Goal: Task Accomplishment & Management: Complete application form

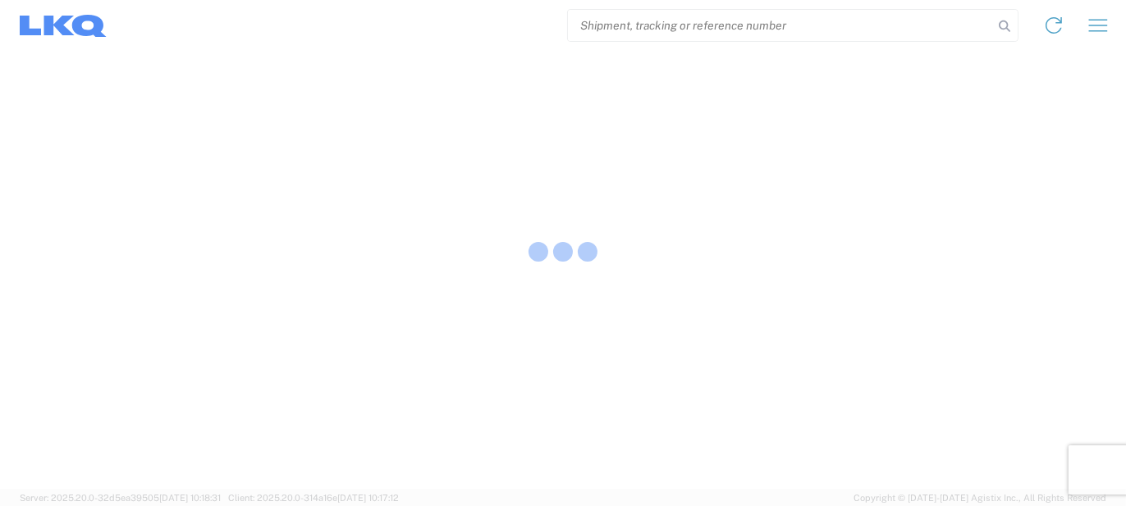
select select "FULL"
select select "LBS"
select select "IN"
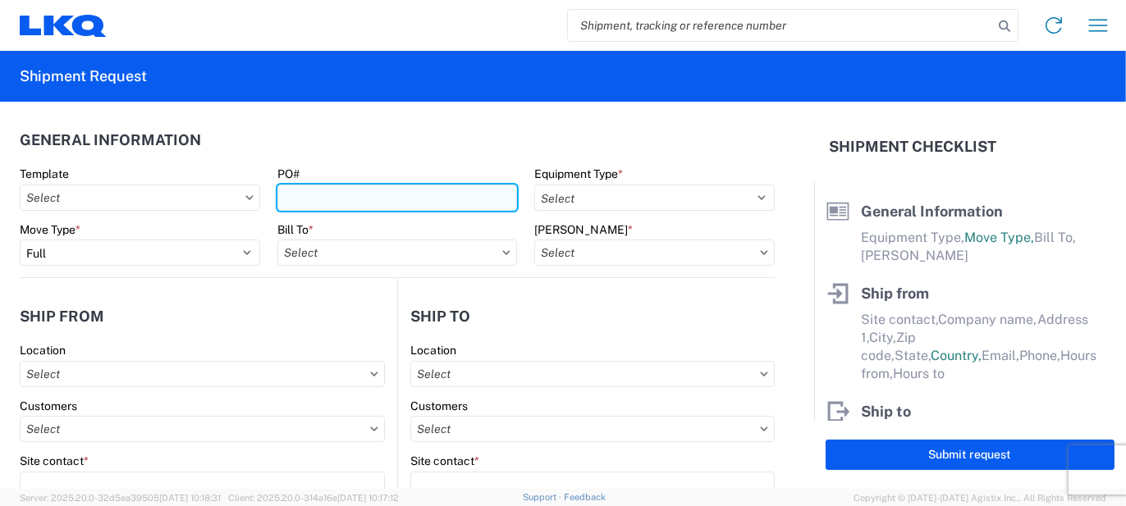
click at [458, 189] on input "PO#" at bounding box center [397, 198] width 240 height 26
type input "a"
type input "AO434892"
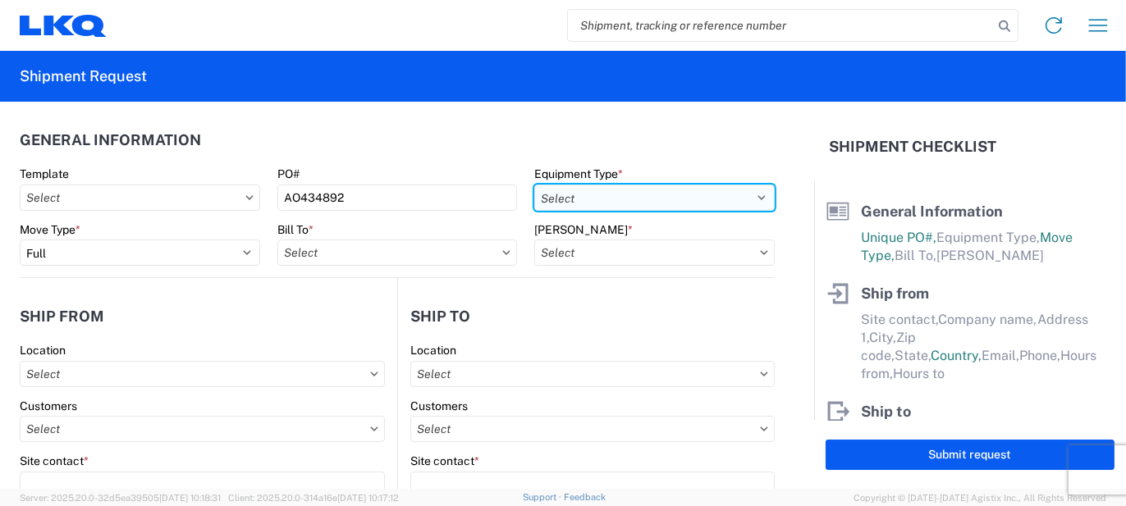
click at [594, 195] on select "Select 53’ Dry Van Flatbed Dropdeck (van) Lowboy (flatbed) Rail" at bounding box center [654, 198] width 240 height 26
select select "STDV"
click at [534, 185] on select "Select 53’ Dry Van Flatbed Dropdeck (van) Lowboy (flatbed) Rail" at bounding box center [654, 198] width 240 height 26
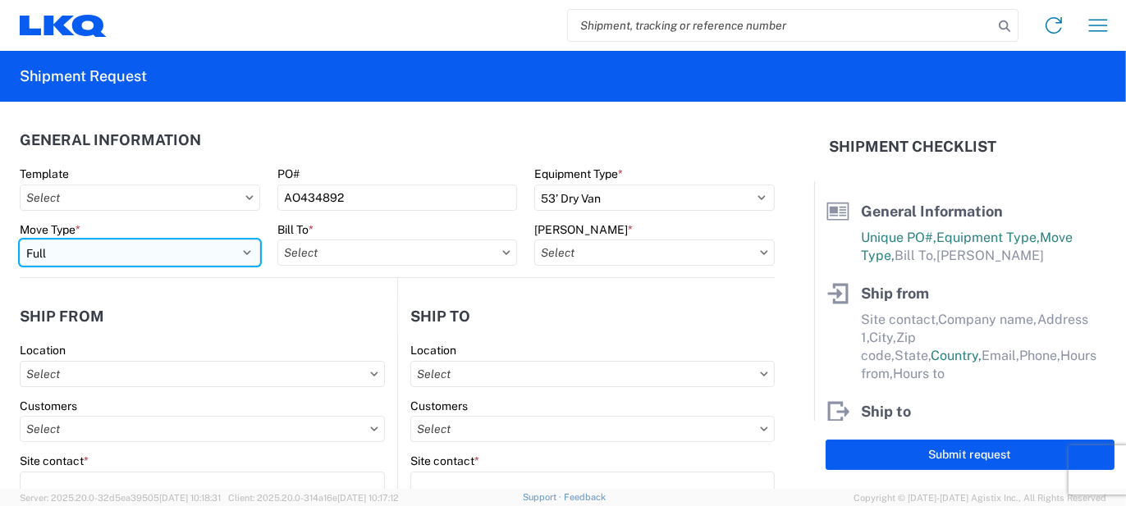
click at [203, 259] on select "Select Full Partial TL" at bounding box center [140, 253] width 240 height 26
select select "PARTIAL_TL"
click at [20, 240] on select "Select Full Partial TL" at bounding box center [140, 253] width 240 height 26
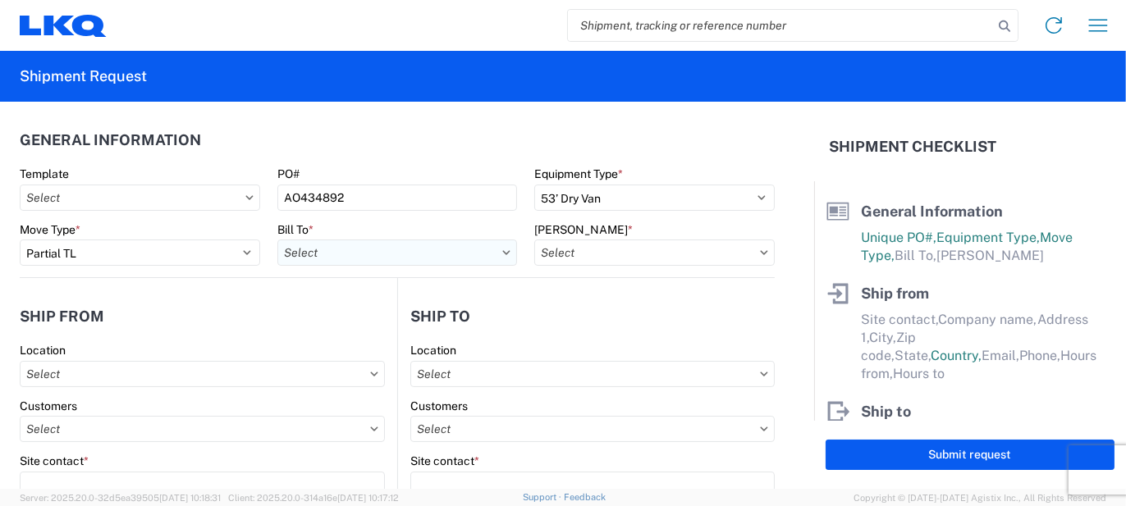
click at [337, 254] on input "text" at bounding box center [397, 253] width 240 height 26
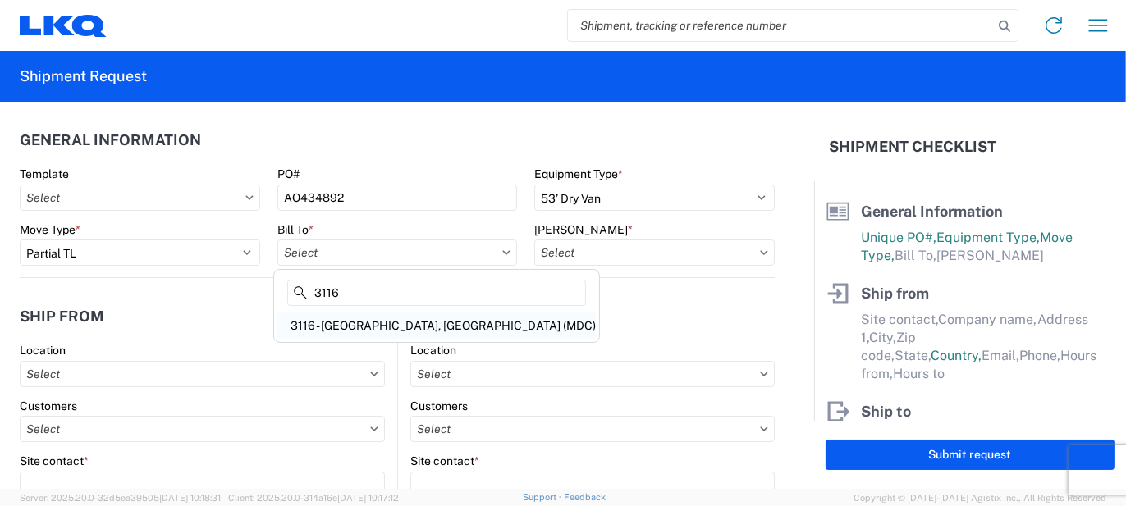
type input "3116"
click at [345, 323] on div "3116 - [GEOGRAPHIC_DATA], [GEOGRAPHIC_DATA] (MDC)" at bounding box center [436, 326] width 318 height 26
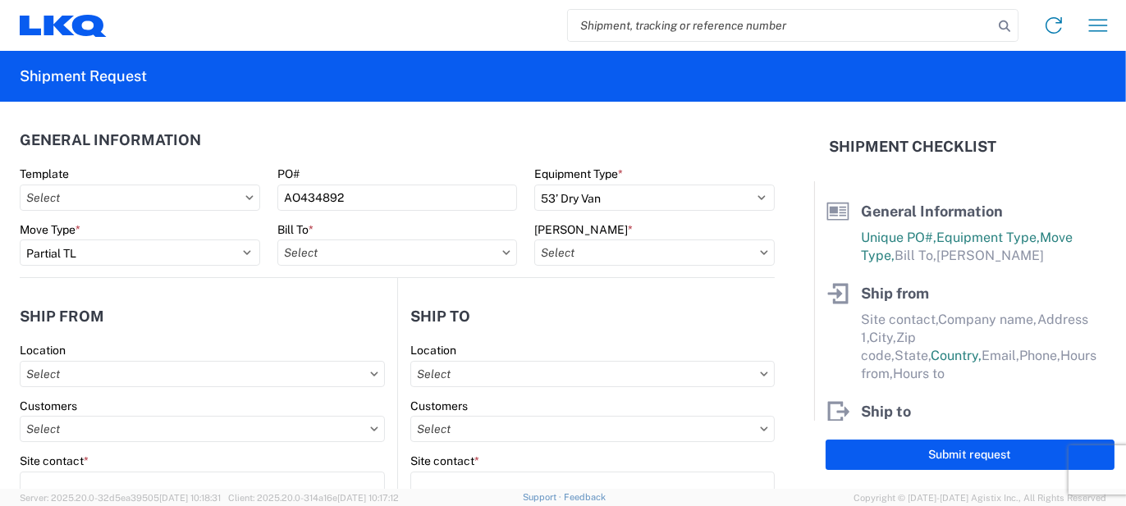
type input "3116 - [GEOGRAPHIC_DATA], [GEOGRAPHIC_DATA] (MDC)"
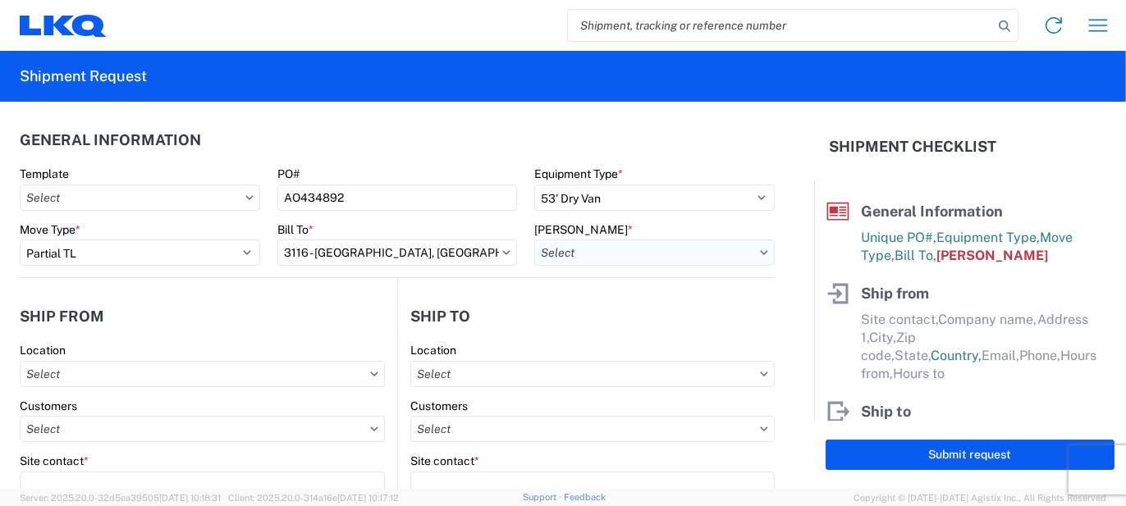
click at [553, 255] on input "text" at bounding box center [654, 253] width 240 height 26
click at [588, 295] on input at bounding box center [674, 293] width 268 height 26
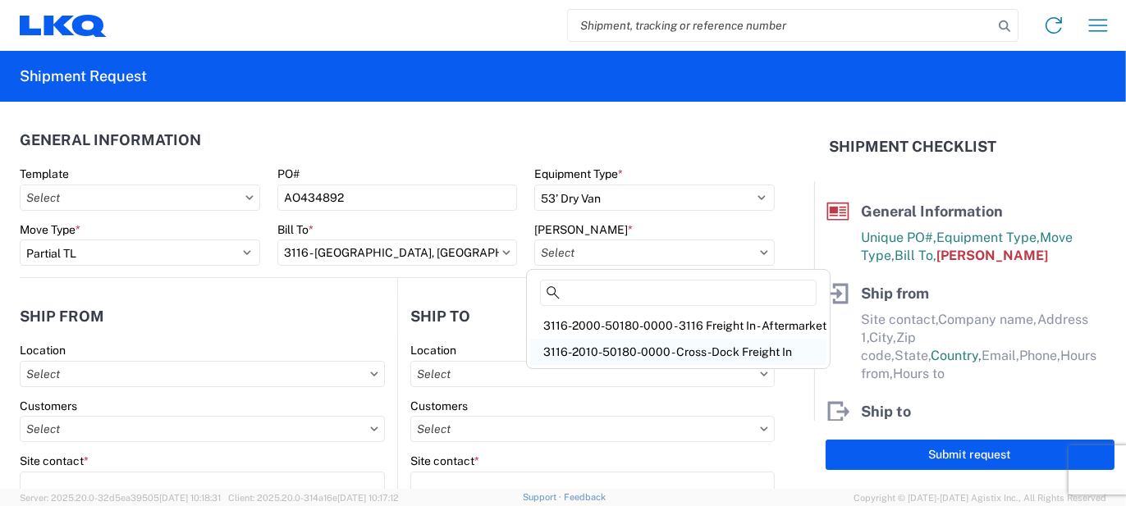
click at [605, 342] on div "3116-2010-50180-0000 - Cross-Dock Freight In" at bounding box center [678, 352] width 296 height 26
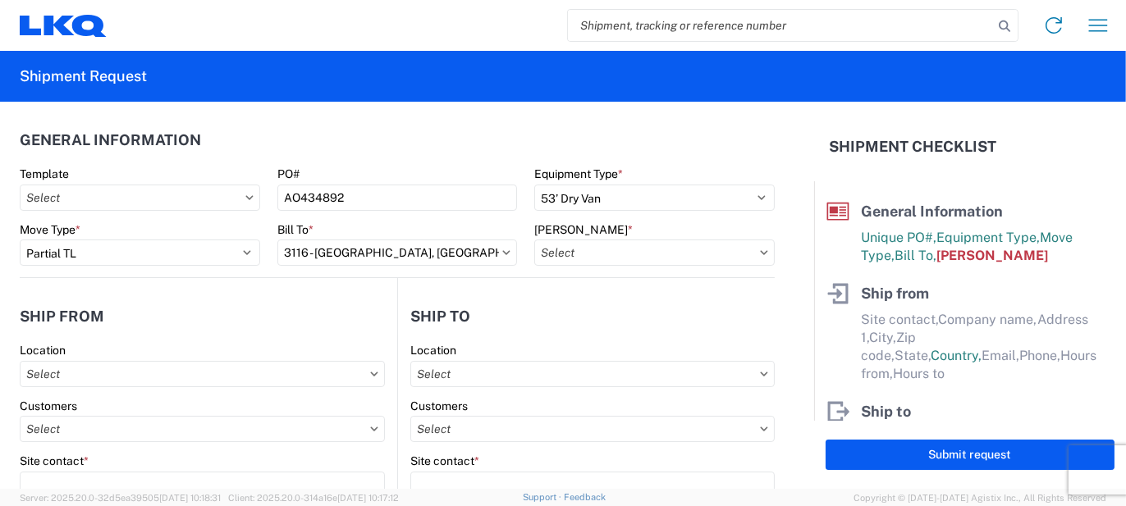
type input "3116-2010-50180-0000 - Cross-Dock Freight In"
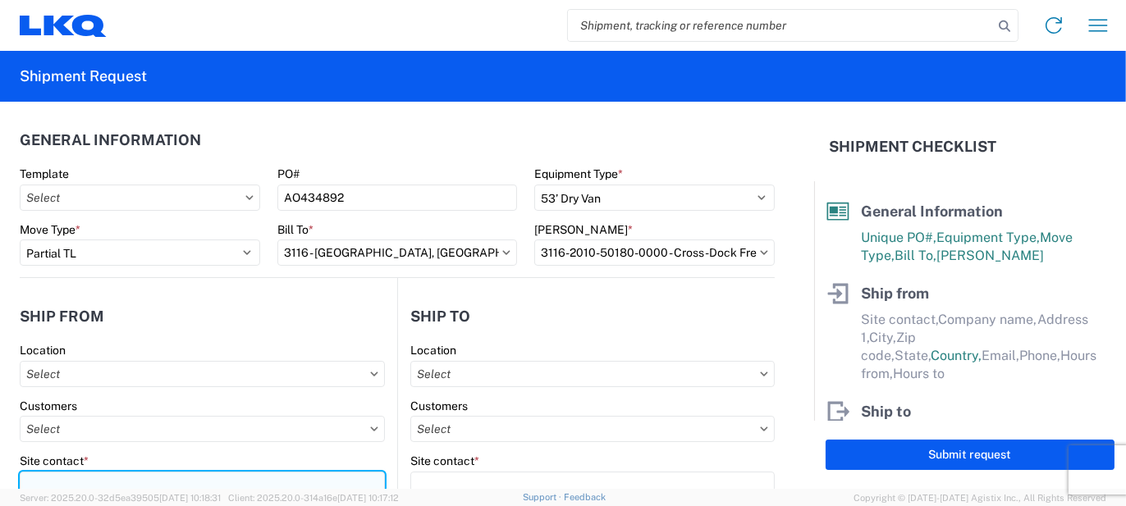
click at [81, 481] on input "Site contact *" at bounding box center [202, 485] width 365 height 26
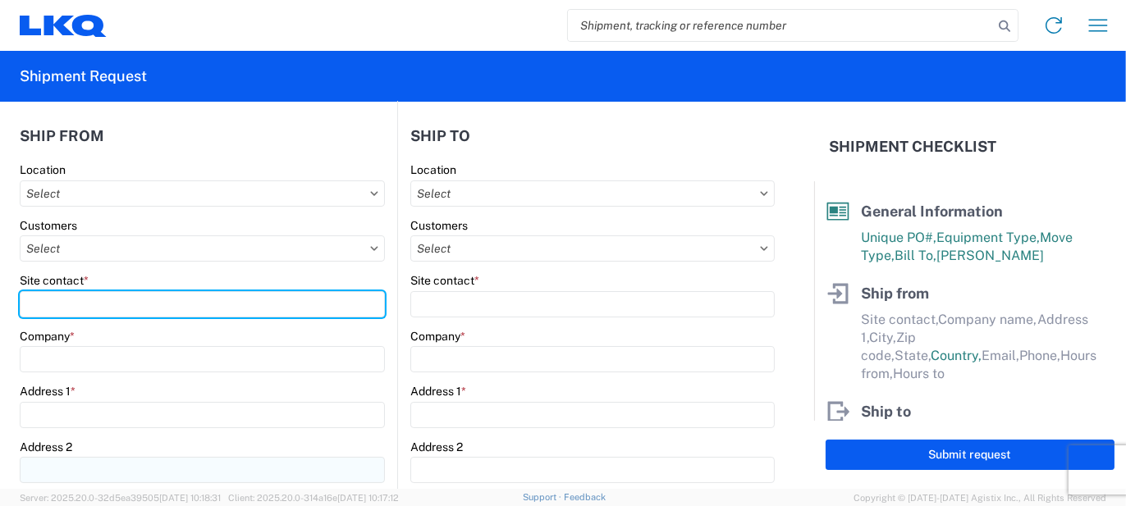
scroll to position [246, 0]
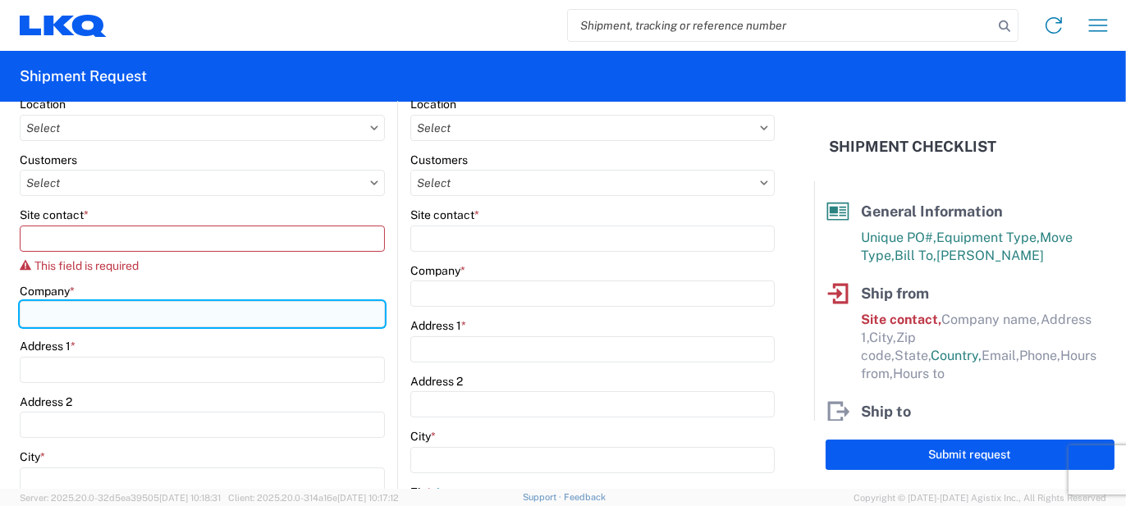
click at [81, 289] on div "Company *" at bounding box center [202, 306] width 365 height 44
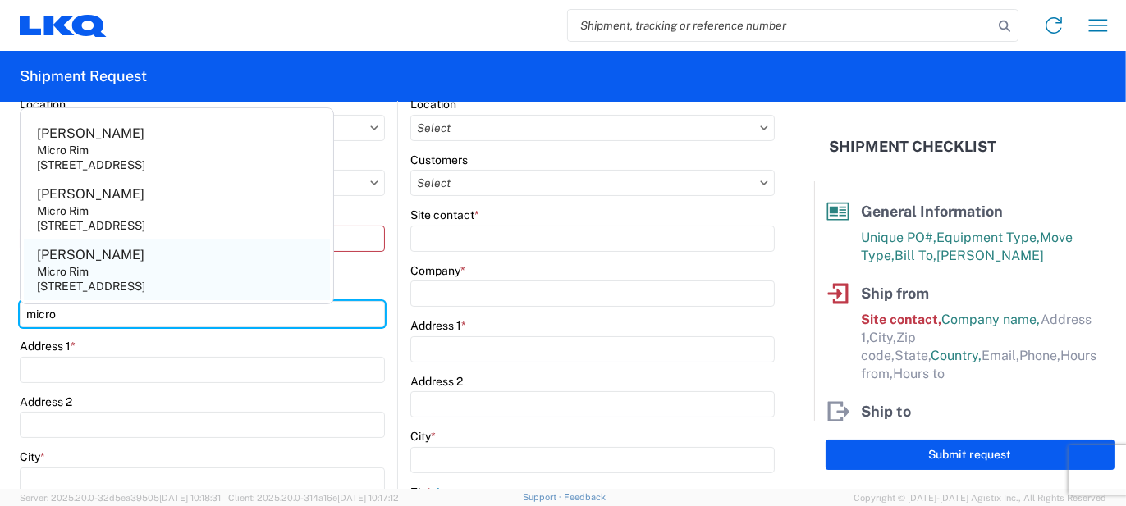
type input "micro"
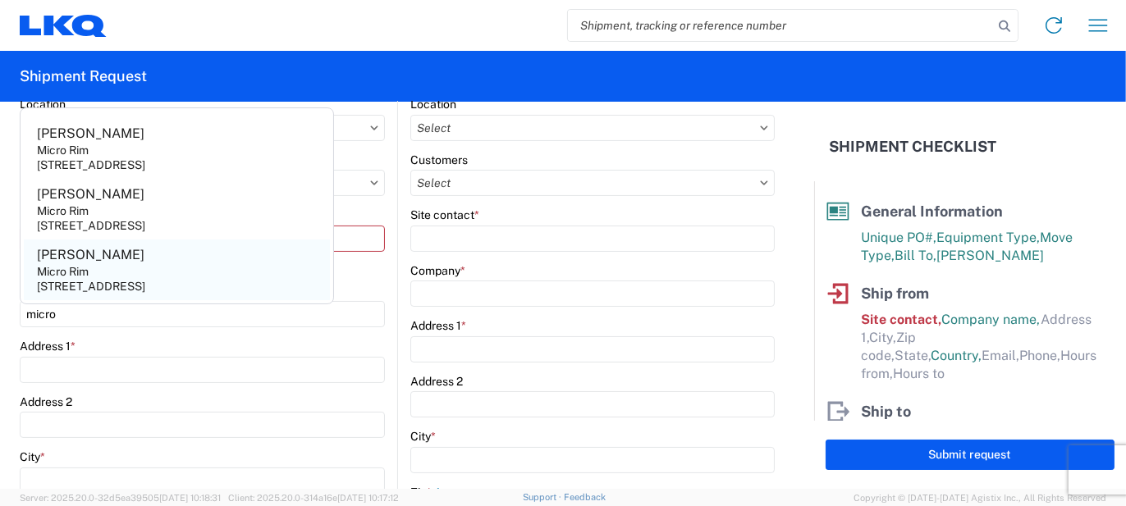
click at [82, 278] on div "Micro Rim" at bounding box center [63, 271] width 52 height 15
type input "[PERSON_NAME]"
type input "Micro Rim"
type input "12800 E. 10 Mile"
type input "[PERSON_NAME]"
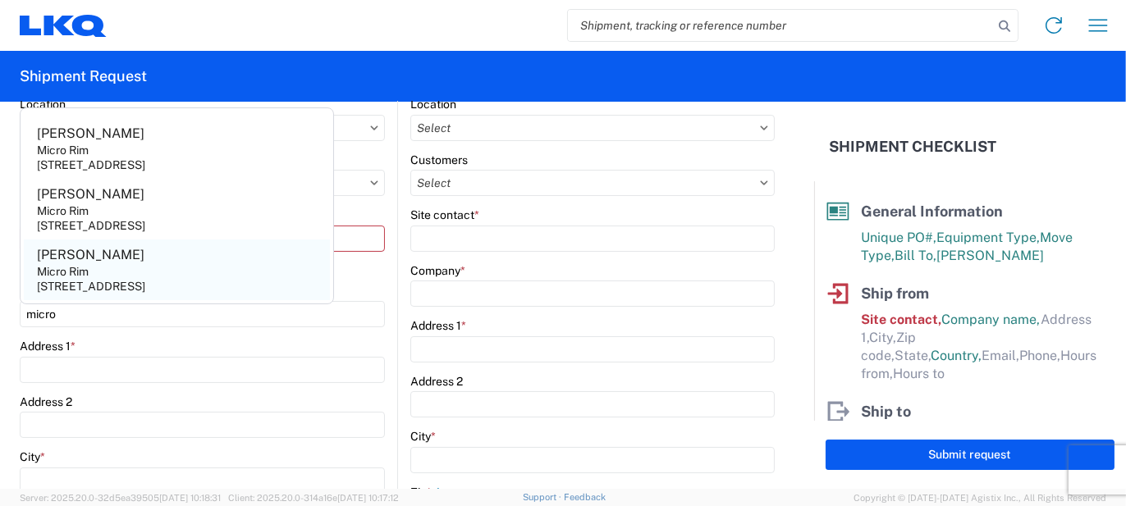
type input "48089"
select select "MI"
select select "US"
type input "[EMAIL_ADDRESS][DOMAIN_NAME]"
type input "[PHONE_NUMBER]"
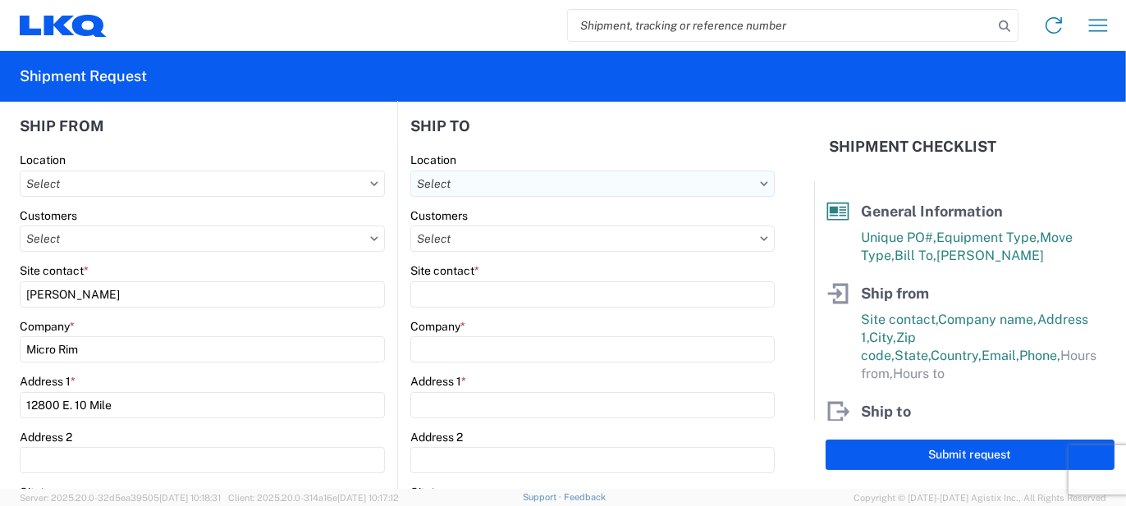
scroll to position [164, 0]
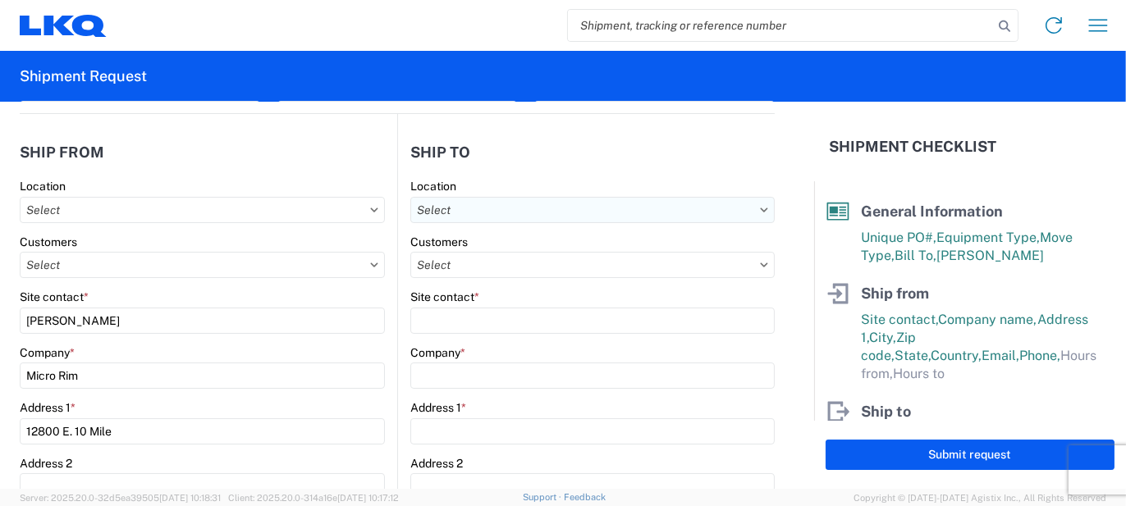
click at [549, 204] on input "text" at bounding box center [592, 210] width 364 height 26
click at [520, 249] on input at bounding box center [552, 249] width 268 height 26
type input "3064"
click at [509, 281] on div "3064 - [GEOGRAPHIC_DATA] (064)" at bounding box center [551, 282] width 287 height 26
type input "3064 - [GEOGRAPHIC_DATA] (064)"
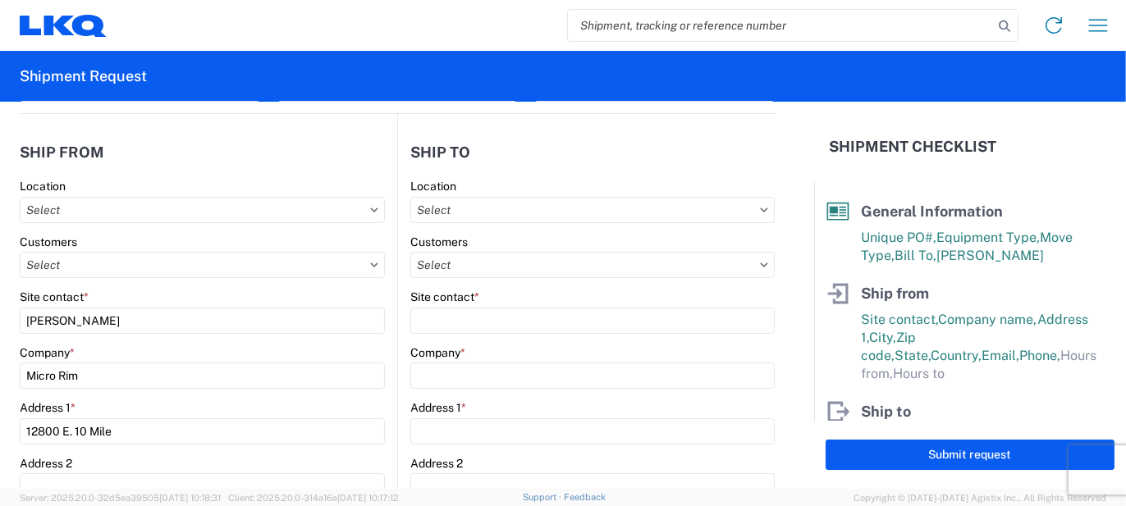
type input "LKQ Corporation"
type input "[STREET_ADDRESS]"
type input "[GEOGRAPHIC_DATA]"
type input "30336"
select select "US"
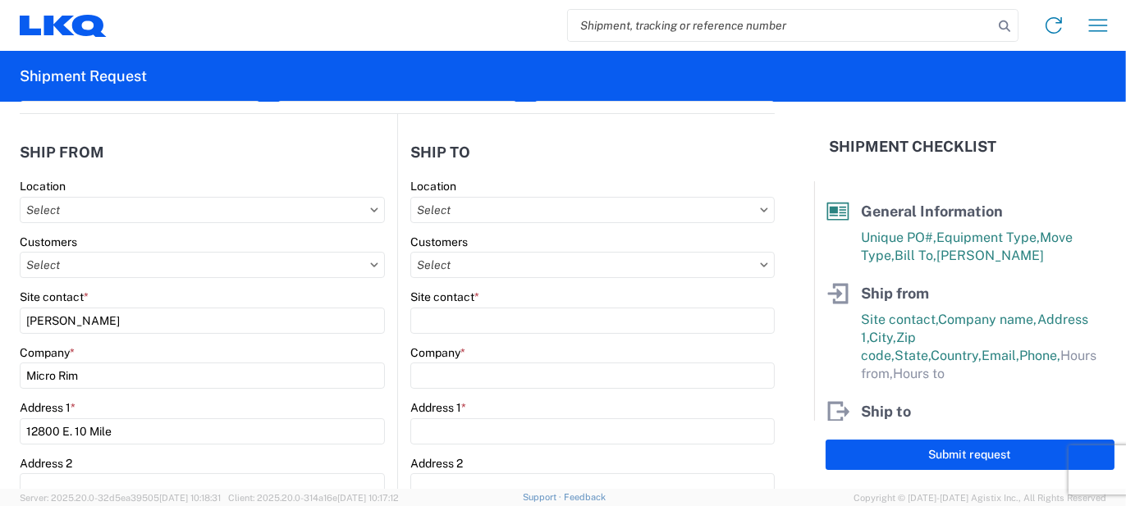
type input "[PHONE_NUMBER]"
type input "06:00"
type input "17:00"
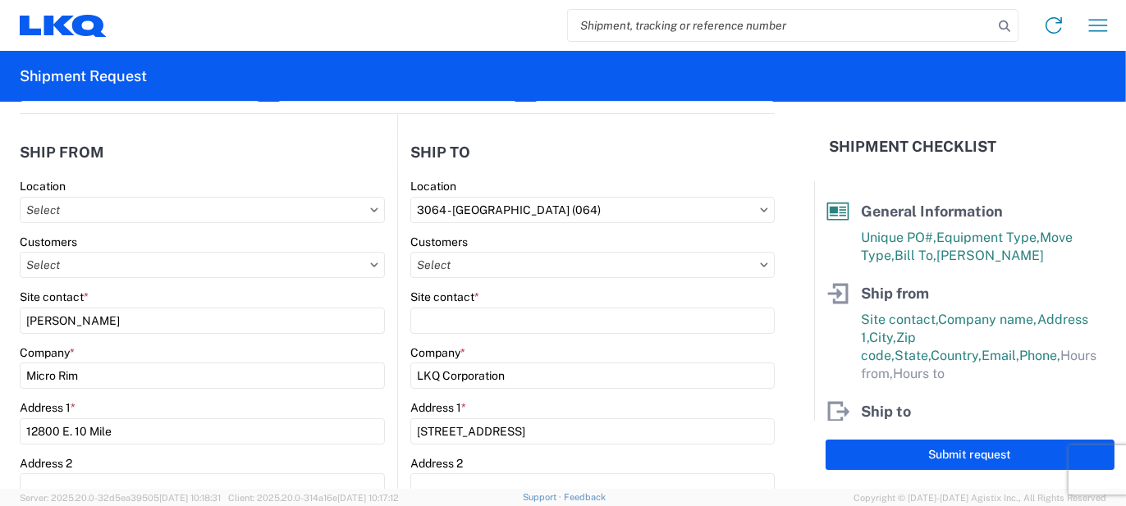
select select "GA"
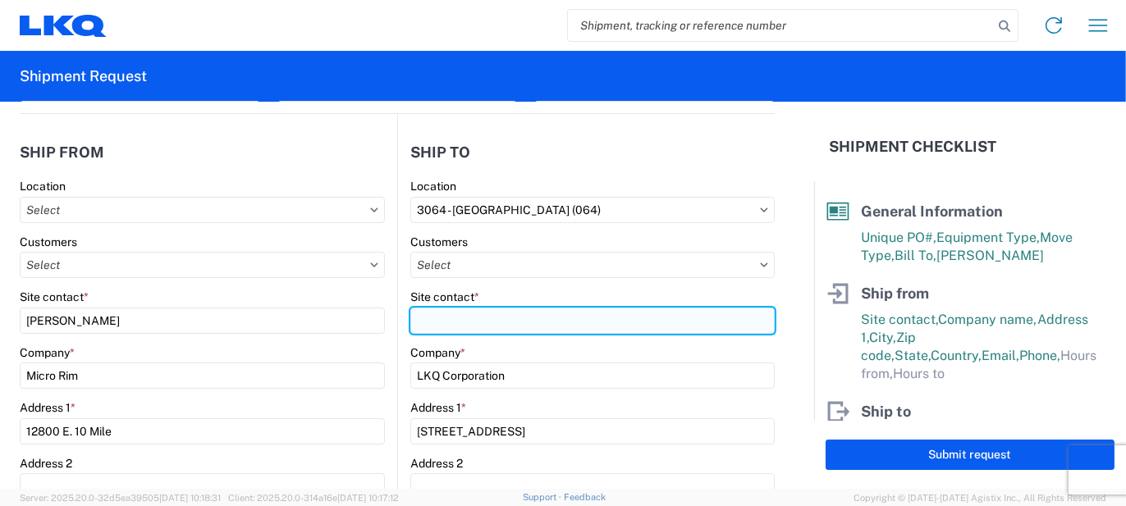
click at [438, 321] on input "Site contact *" at bounding box center [592, 321] width 364 height 26
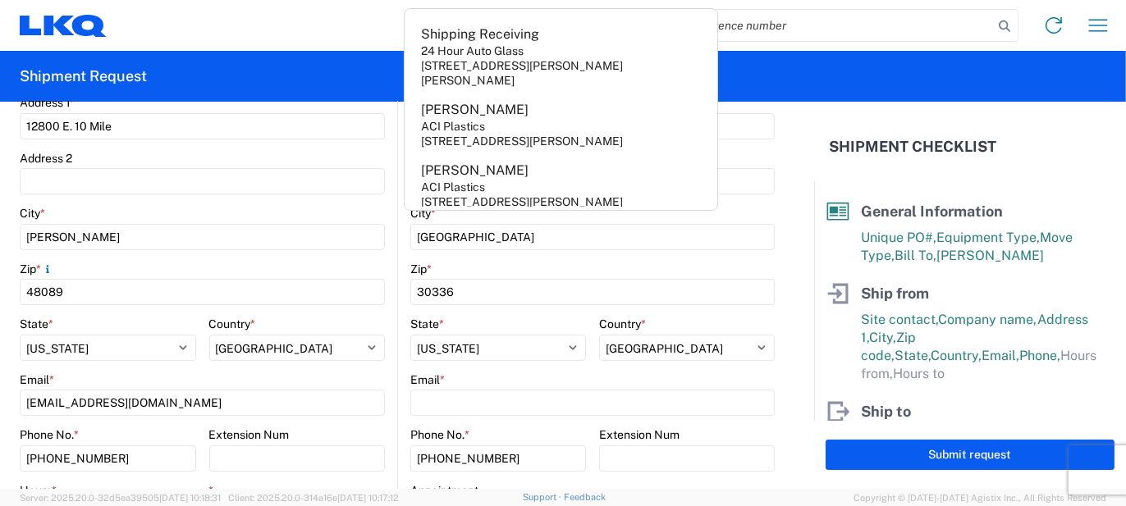
scroll to position [492, 0]
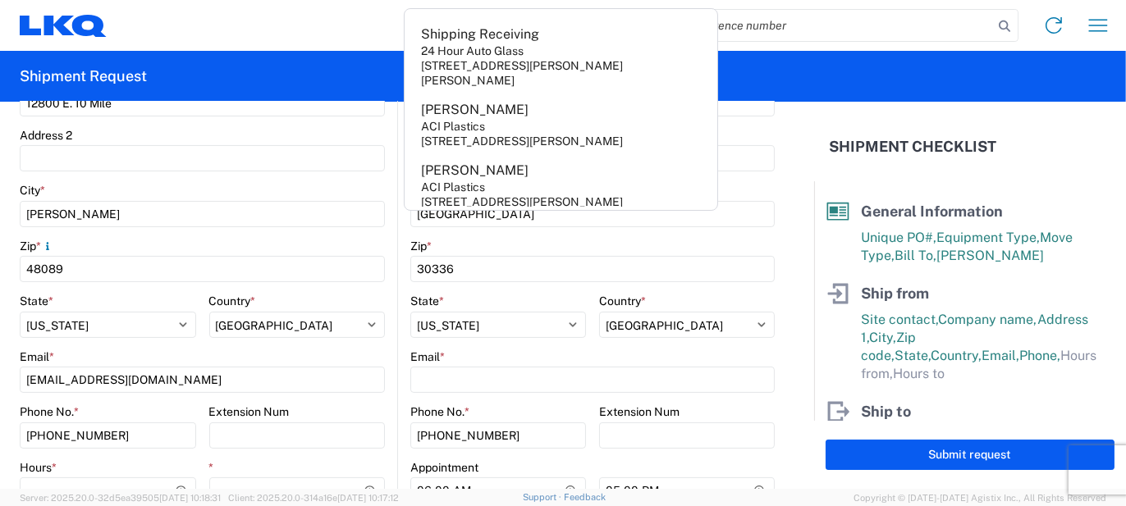
click at [398, 281] on main "3064 Location 3064 - [GEOGRAPHIC_DATA] [GEOGRAPHIC_DATA] (064) Customers Site c…" at bounding box center [586, 211] width 377 height 721
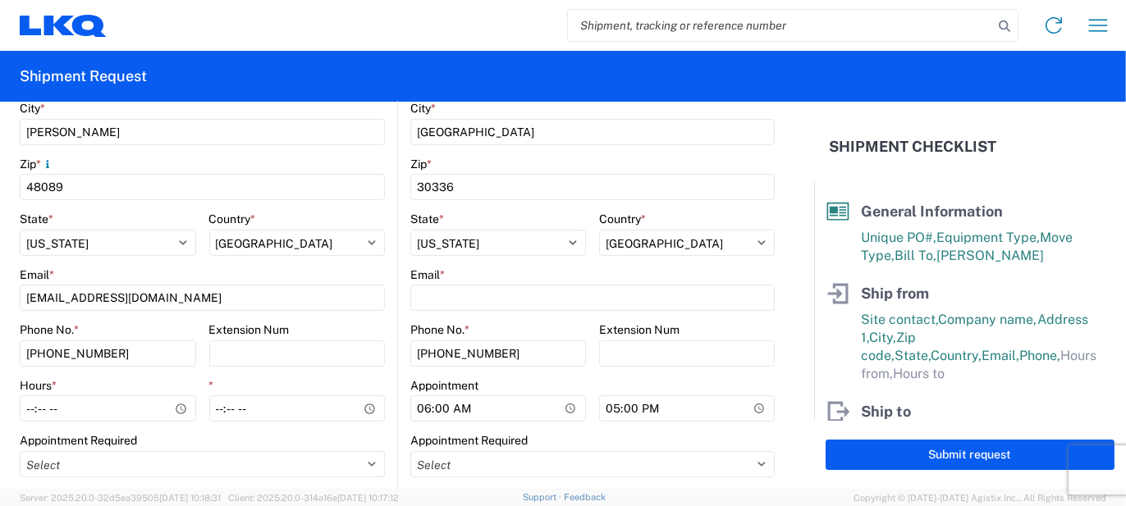
scroll to position [657, 0]
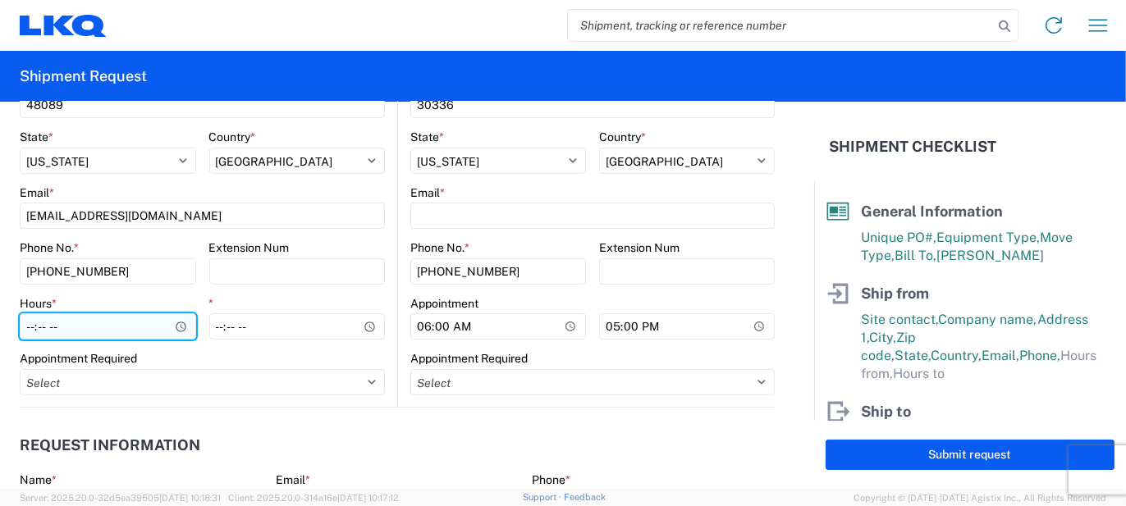
click at [126, 331] on input "Hours *" at bounding box center [108, 326] width 176 height 26
type input "07:00"
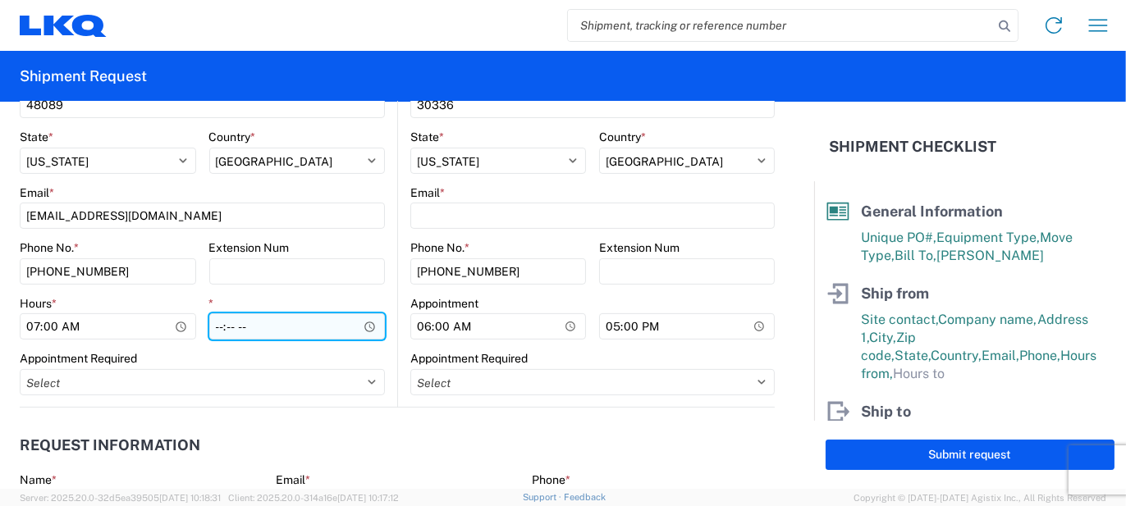
click at [219, 326] on input "*" at bounding box center [297, 326] width 176 height 26
type input "15:30"
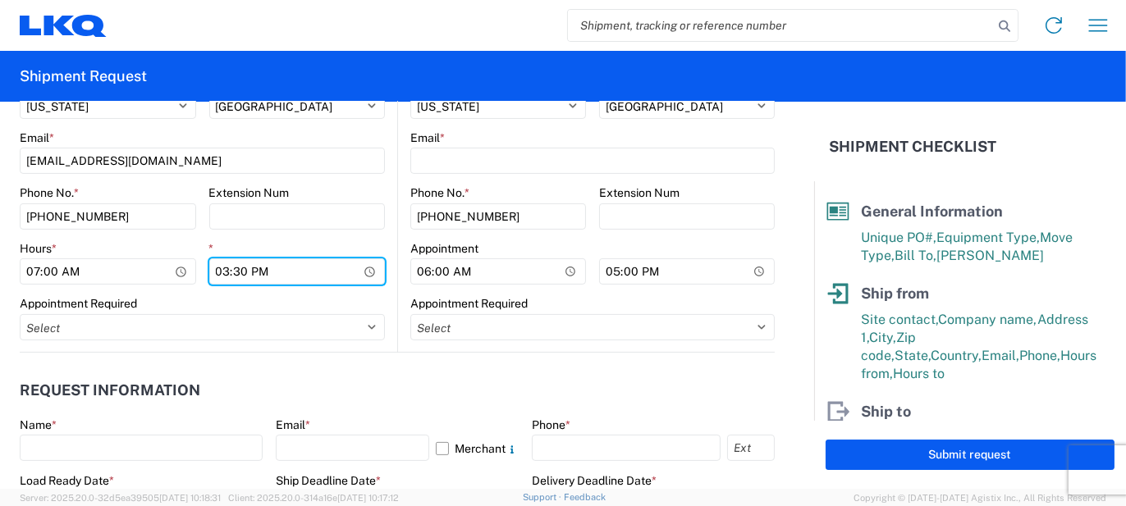
scroll to position [739, 0]
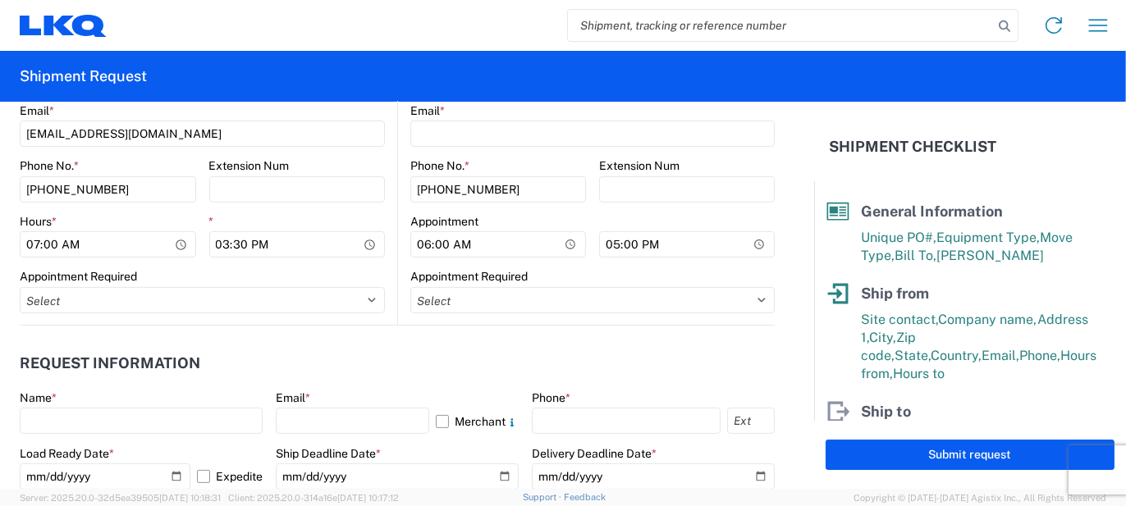
click at [165, 405] on div "Name *" at bounding box center [141, 398] width 243 height 15
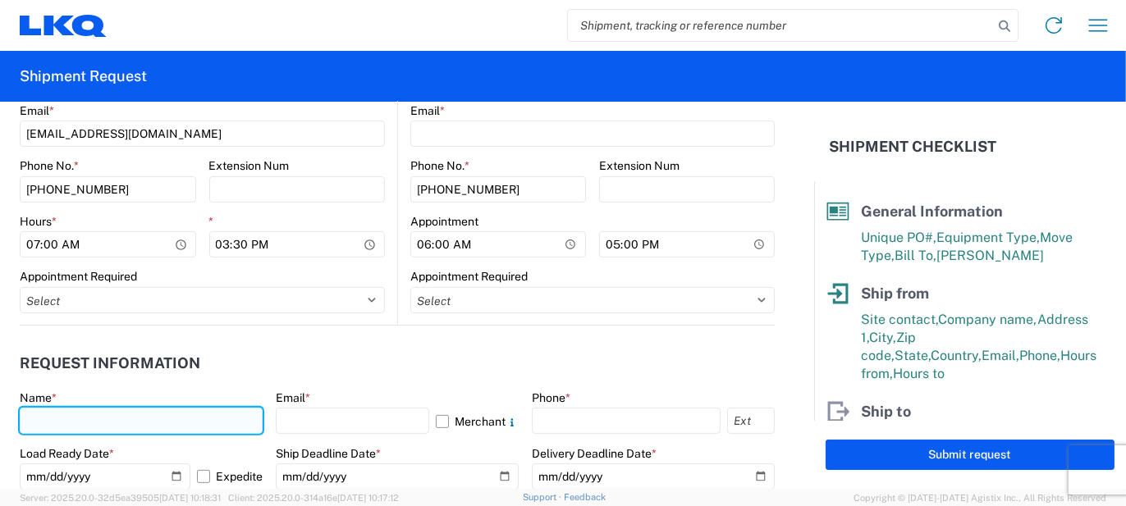
click at [153, 430] on input "text" at bounding box center [141, 421] width 243 height 26
type input "[PERSON_NAME]"
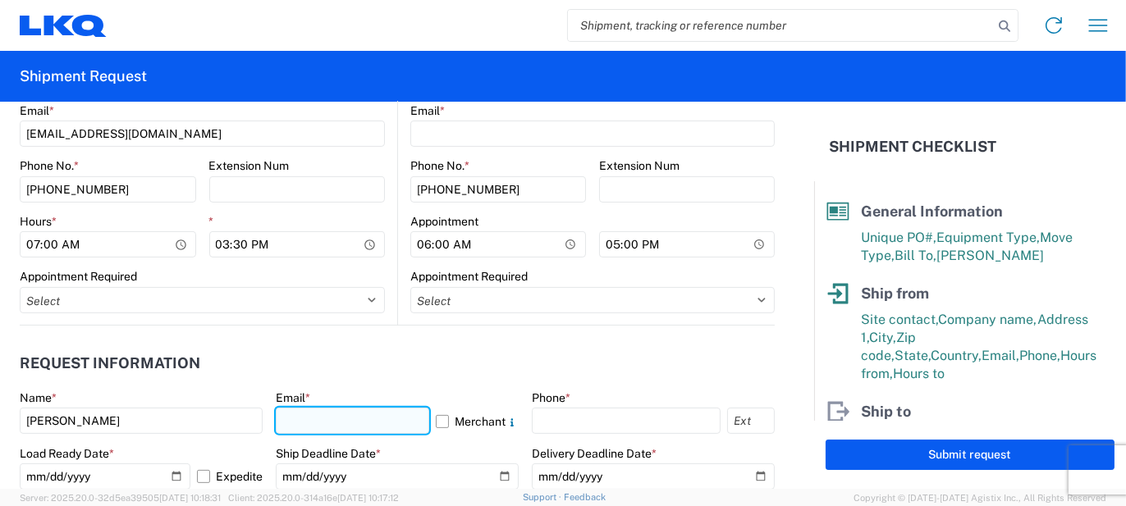
click at [316, 414] on input "text" at bounding box center [352, 421] width 153 height 26
type input "[EMAIL_ADDRESS][PERSON_NAME][DOMAIN_NAME]"
click at [473, 428] on label "Merchant" at bounding box center [477, 421] width 83 height 26
click at [0, 0] on input "Merchant" at bounding box center [0, 0] width 0 height 0
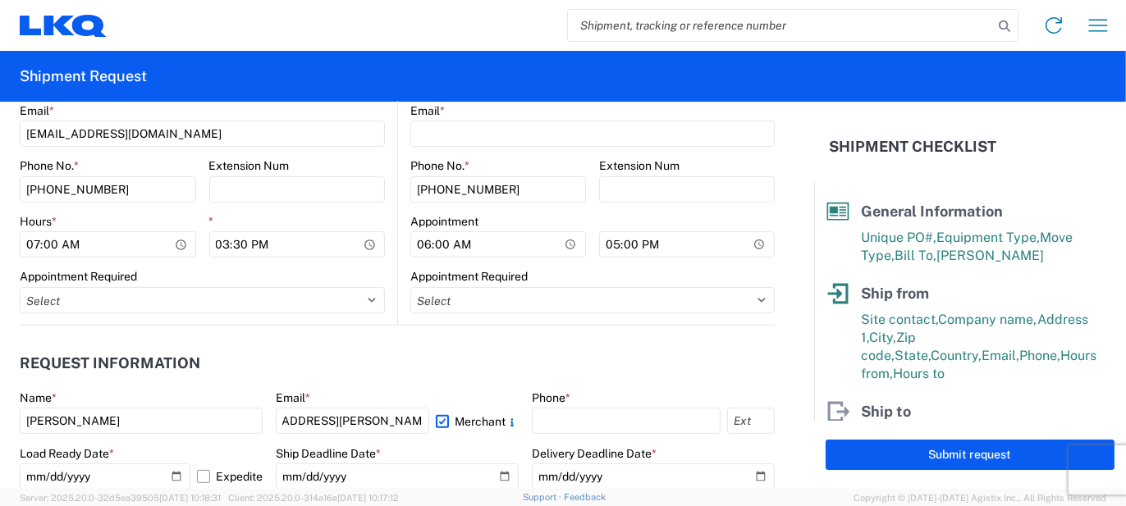
scroll to position [0, 0]
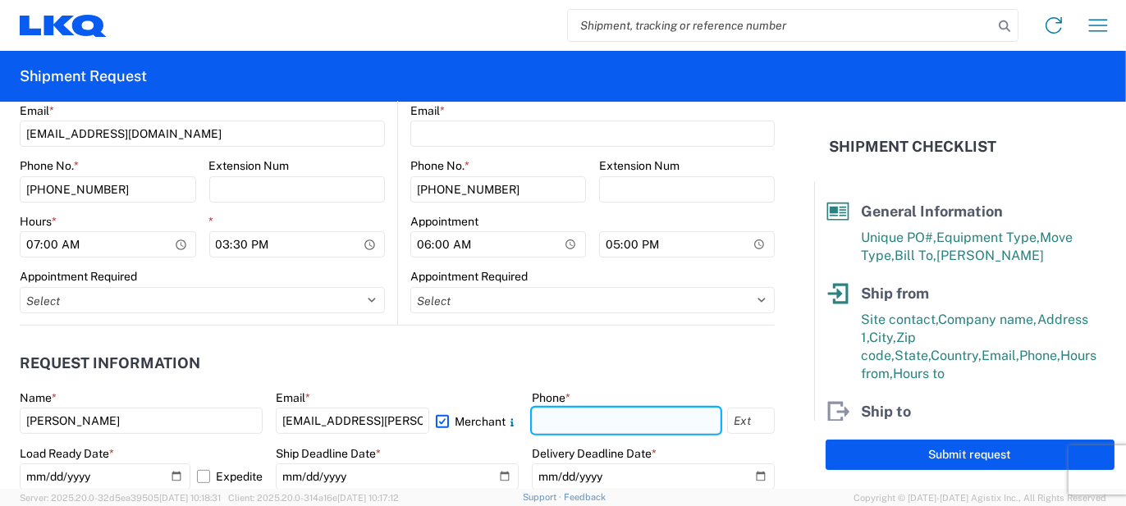
click at [587, 424] on input "text" at bounding box center [626, 421] width 189 height 26
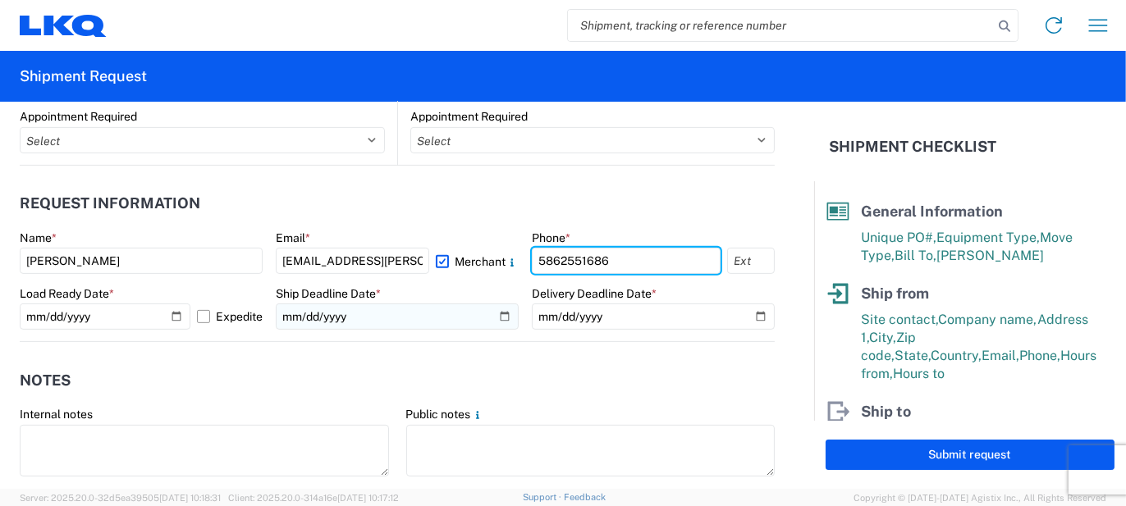
scroll to position [903, 0]
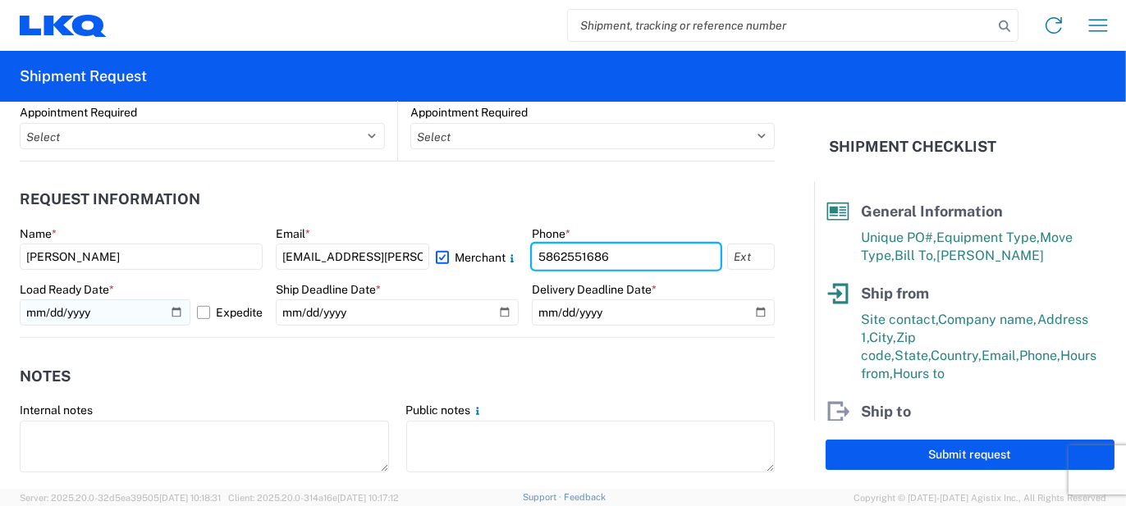
type input "5862551686"
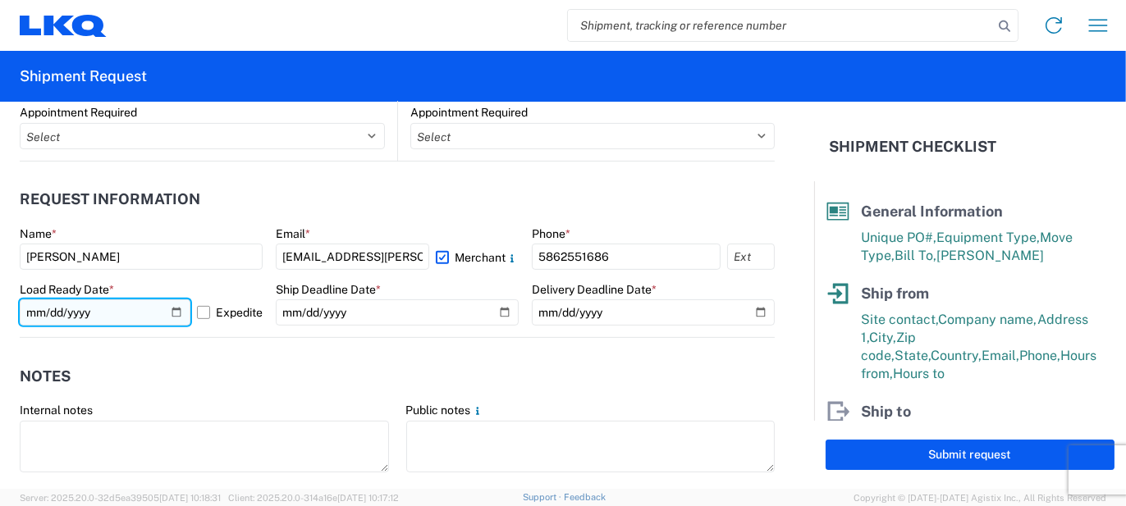
click at [171, 313] on input "[DATE]" at bounding box center [105, 313] width 171 height 26
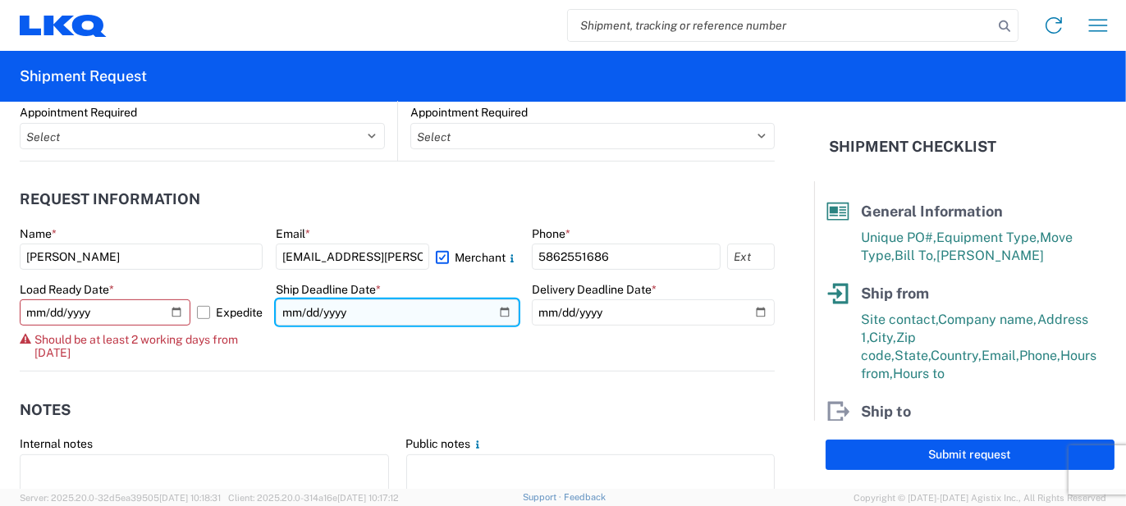
click at [502, 311] on input "date" at bounding box center [397, 313] width 243 height 26
type input "[DATE]"
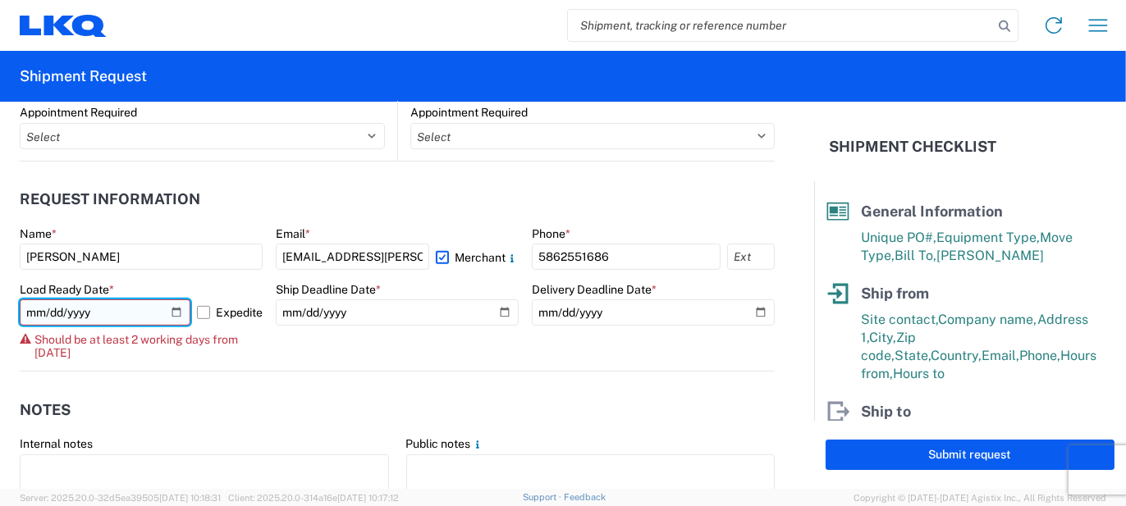
click at [177, 304] on input "[DATE]" at bounding box center [105, 313] width 171 height 26
click at [172, 304] on input "[DATE]" at bounding box center [105, 313] width 171 height 26
click at [171, 311] on input "[DATE]" at bounding box center [105, 313] width 171 height 26
type input "[DATE]"
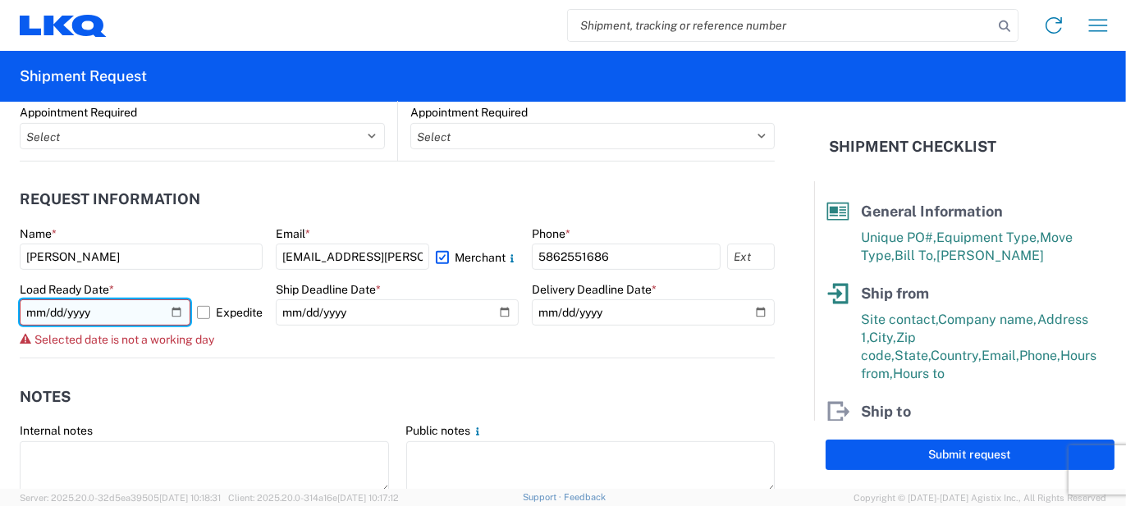
click at [166, 317] on input "[DATE]" at bounding box center [105, 313] width 171 height 26
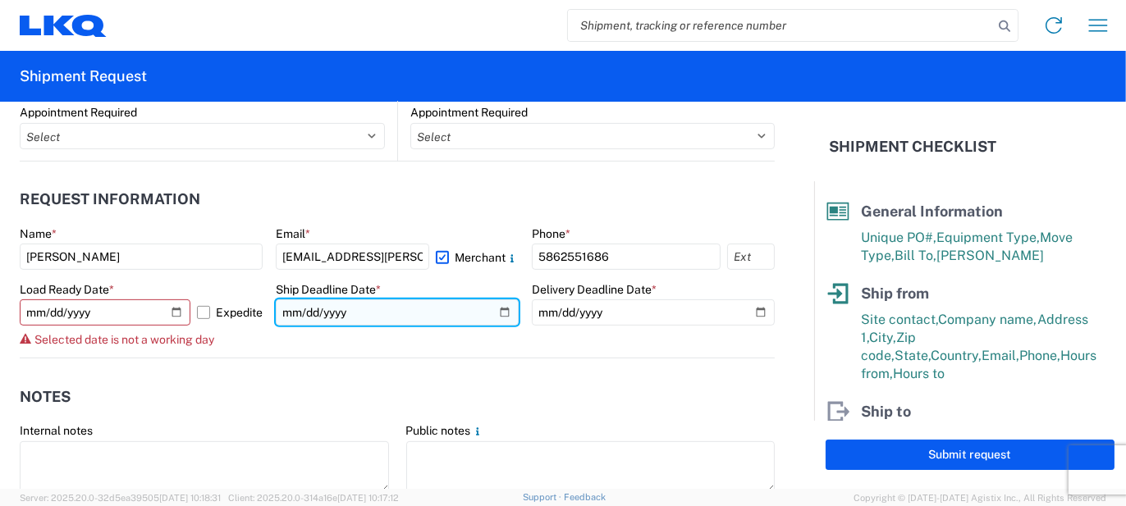
click at [493, 317] on input "[DATE]" at bounding box center [397, 313] width 243 height 26
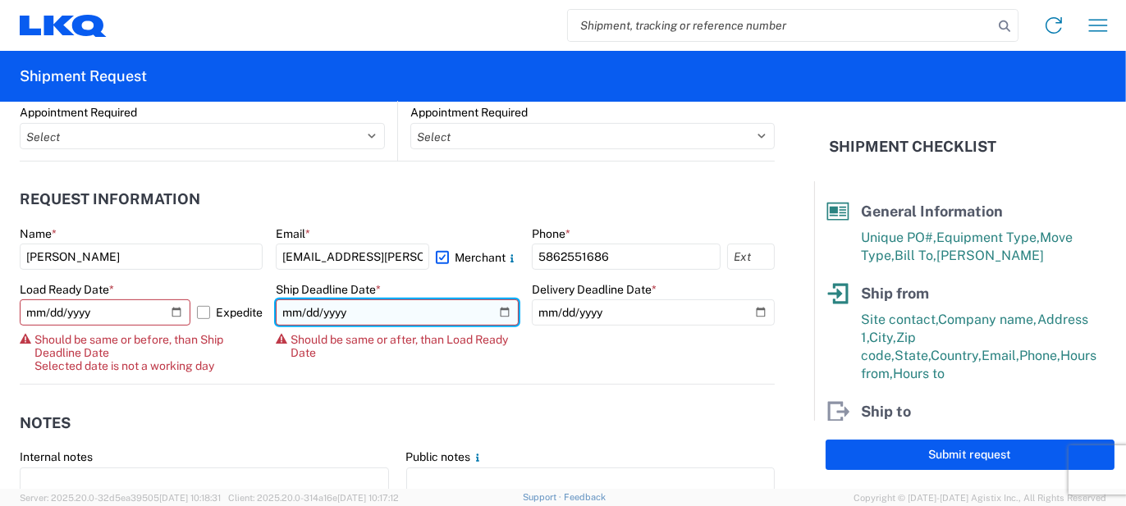
click at [495, 312] on input "[DATE]" at bounding box center [397, 313] width 243 height 26
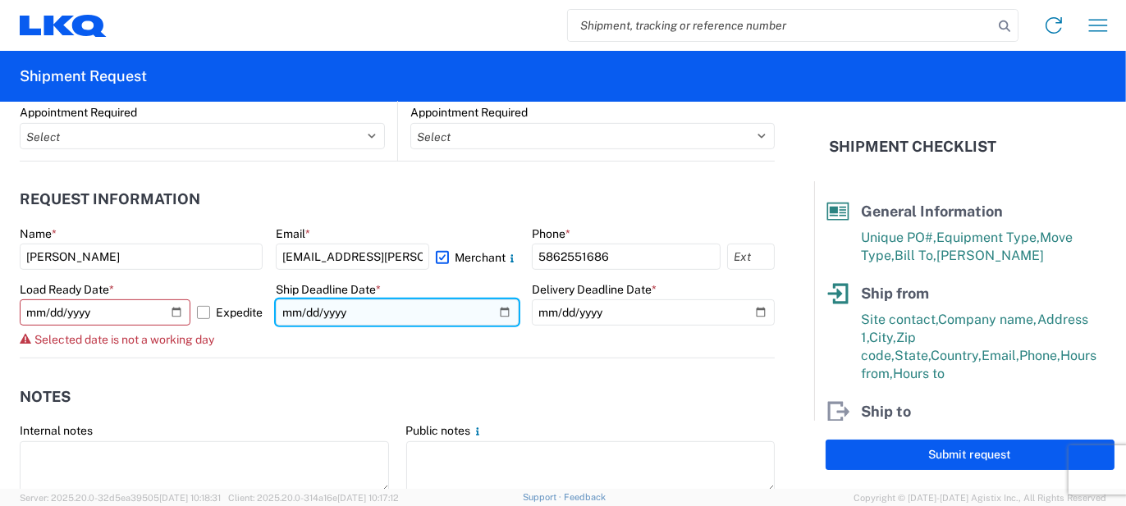
click at [497, 317] on input "[DATE]" at bounding box center [397, 313] width 243 height 26
type input "[DATE]"
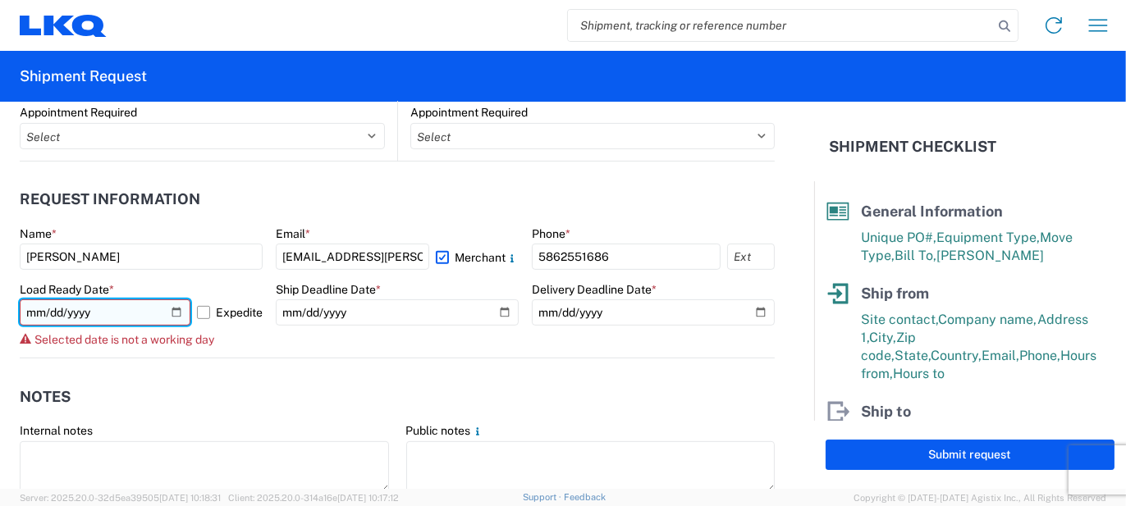
click at [169, 313] on input "[DATE]" at bounding box center [105, 313] width 171 height 26
type input "[DATE]"
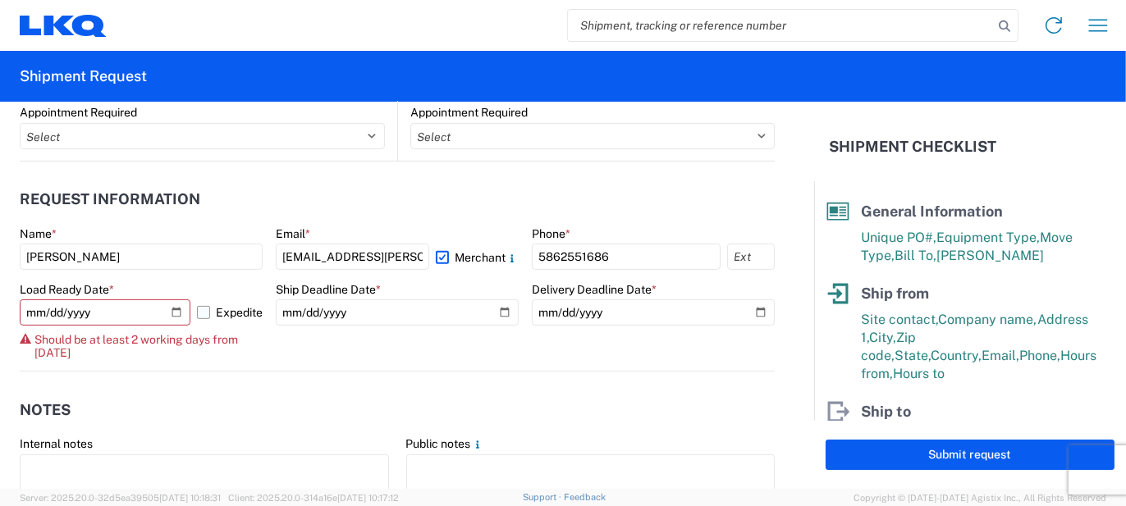
click at [208, 307] on label "Expedite" at bounding box center [230, 313] width 66 height 26
click at [0, 0] on input "Expedite" at bounding box center [0, 0] width 0 height 0
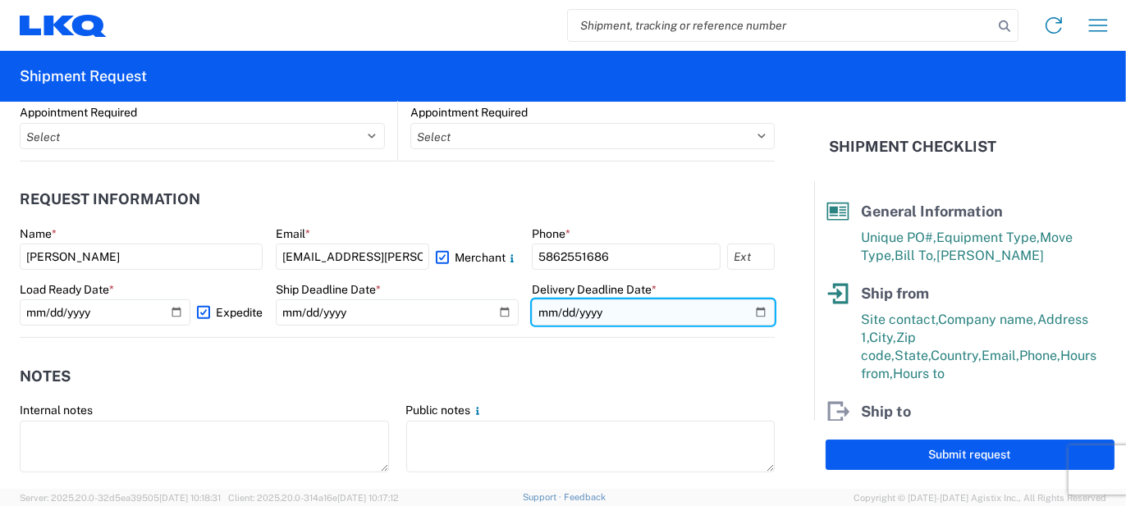
click at [574, 306] on input "date" at bounding box center [653, 313] width 243 height 26
click at [754, 309] on input "date" at bounding box center [653, 313] width 243 height 26
type input "[DATE]"
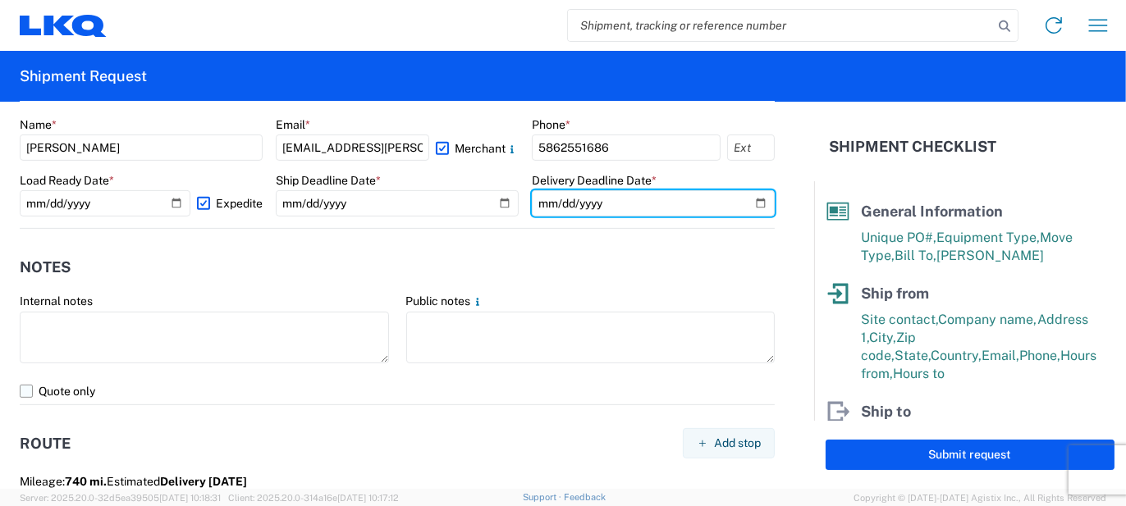
scroll to position [1067, 0]
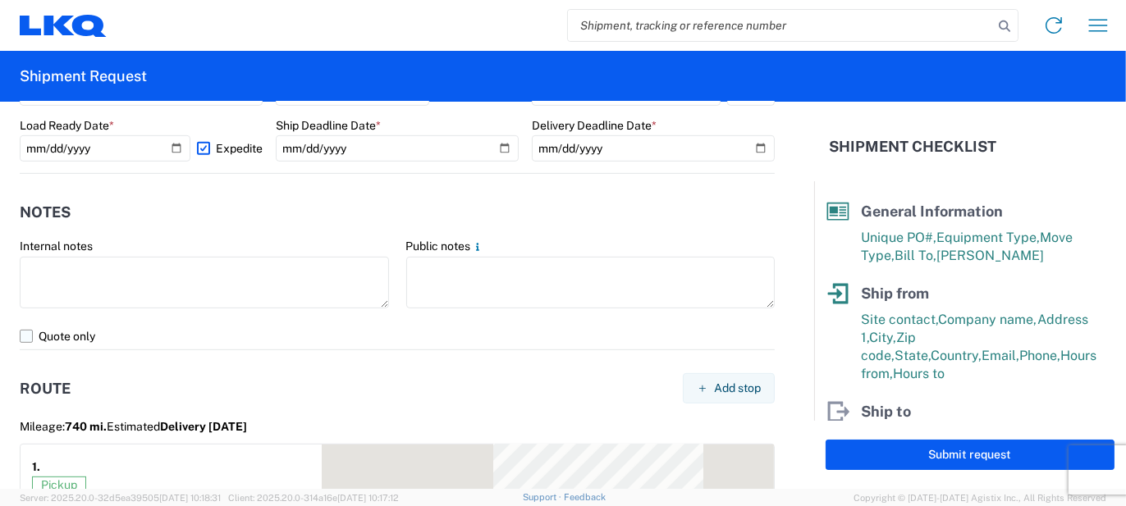
click at [302, 328] on label "Quote only" at bounding box center [397, 336] width 755 height 26
click at [0, 0] on input "Quote only" at bounding box center [0, 0] width 0 height 0
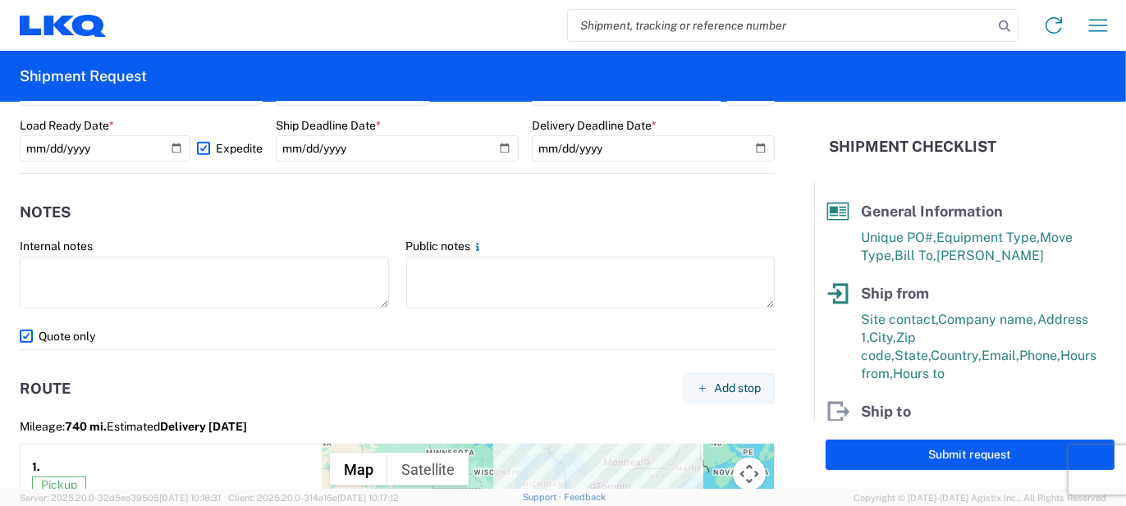
click at [240, 327] on label "Quote only" at bounding box center [397, 336] width 755 height 26
click at [0, 0] on input "Quote only" at bounding box center [0, 0] width 0 height 0
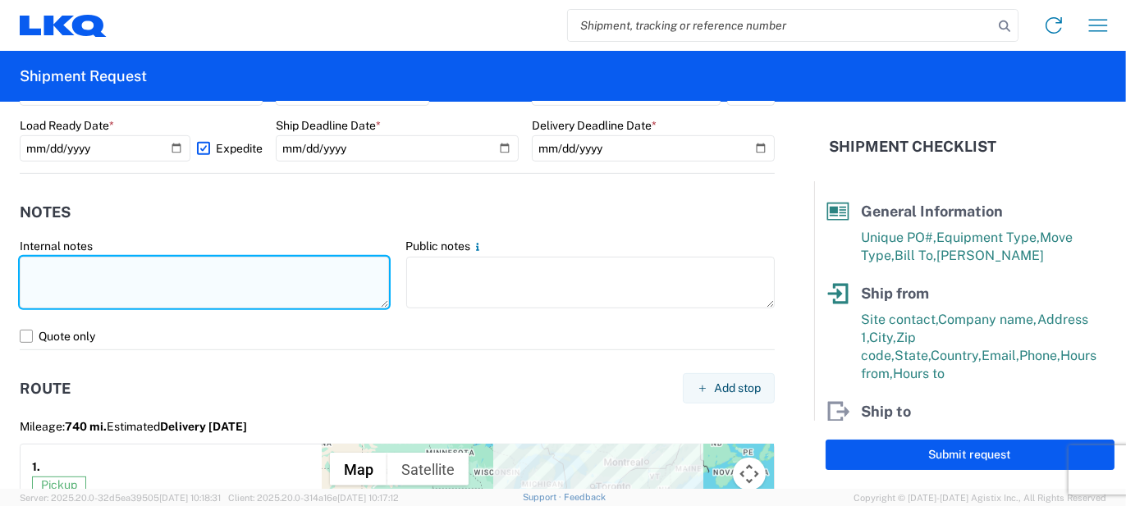
click at [230, 299] on textarea at bounding box center [204, 283] width 369 height 52
type textarea "69pcs, 15 boxes, 4 skids, 77x48x103 NEED SWING DOORS"
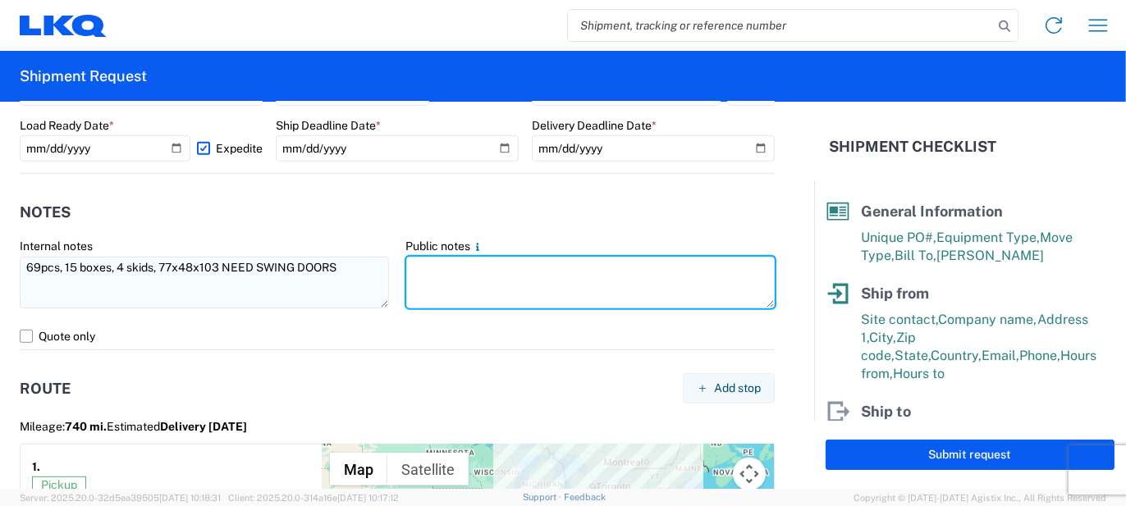
paste textarea "69pcs, 15 boxes, 4 skids, 77x48x103 NEED SWING DOORS"
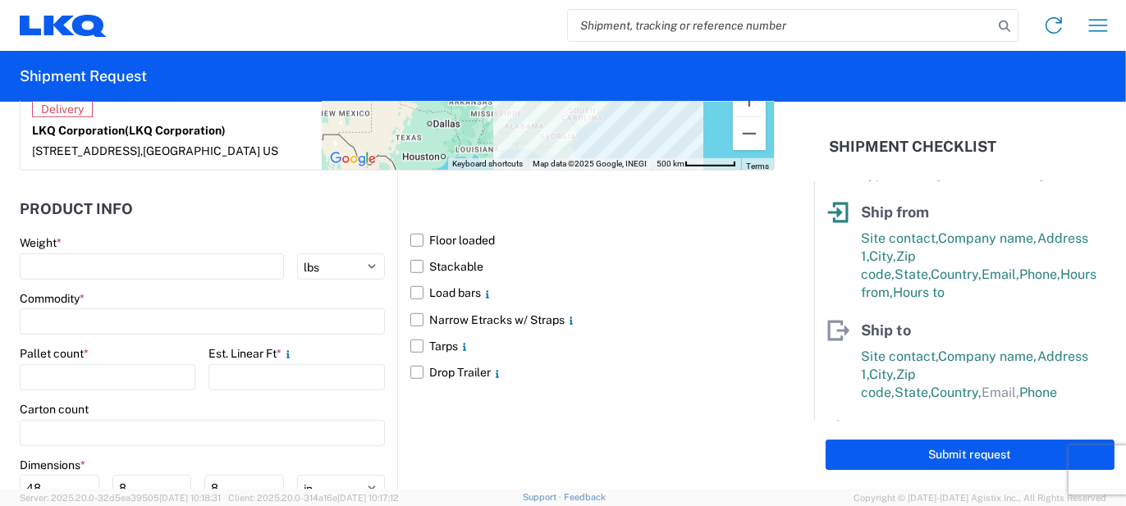
scroll to position [82, 0]
type textarea "69pcs, 15 boxes, 4 skids, 77x48x103 NEED SWING DOORS"
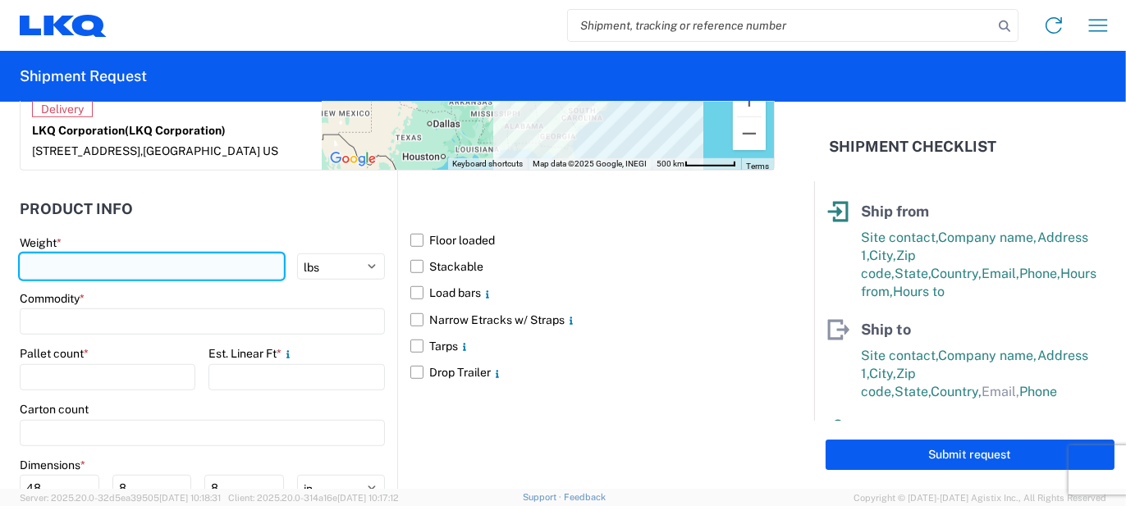
click at [74, 254] on input "number" at bounding box center [152, 267] width 264 height 26
type input "1600"
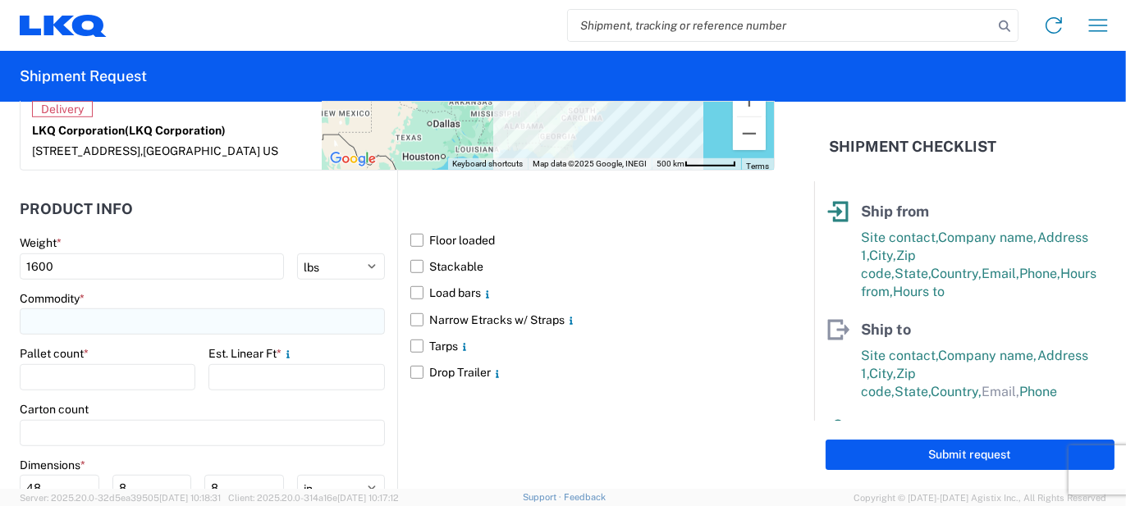
click at [112, 309] on input at bounding box center [202, 322] width 365 height 26
click at [115, 339] on input at bounding box center [168, 345] width 268 height 26
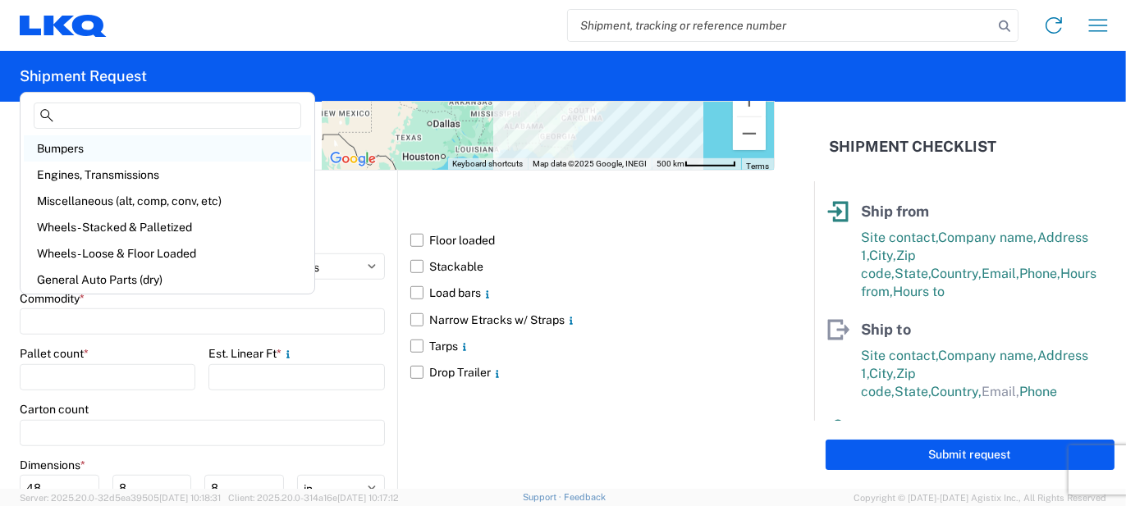
click at [113, 155] on div "Bumpers" at bounding box center [167, 148] width 287 height 26
type input "Bumpers"
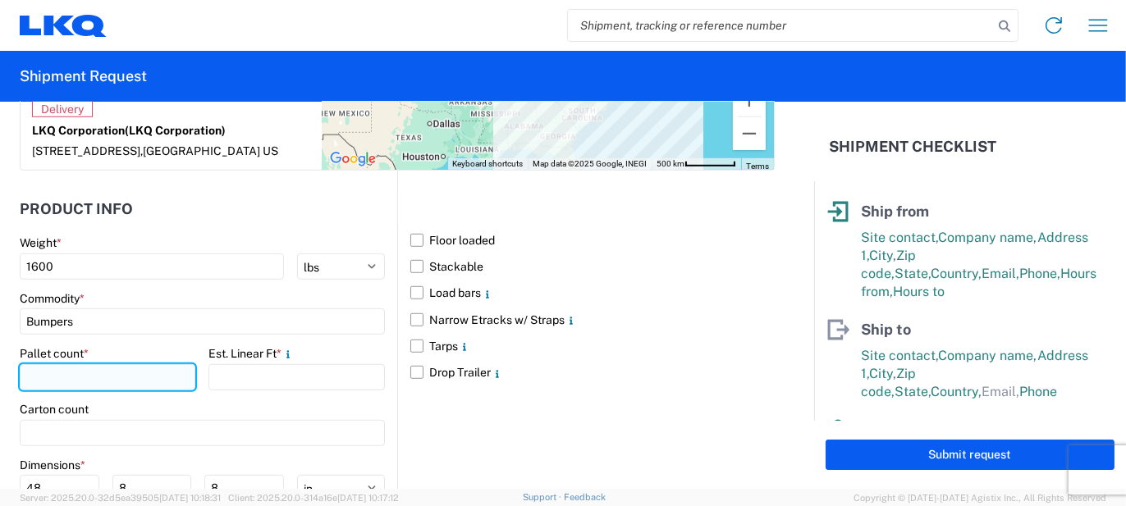
click at [119, 364] on input "number" at bounding box center [108, 377] width 176 height 26
type input "4"
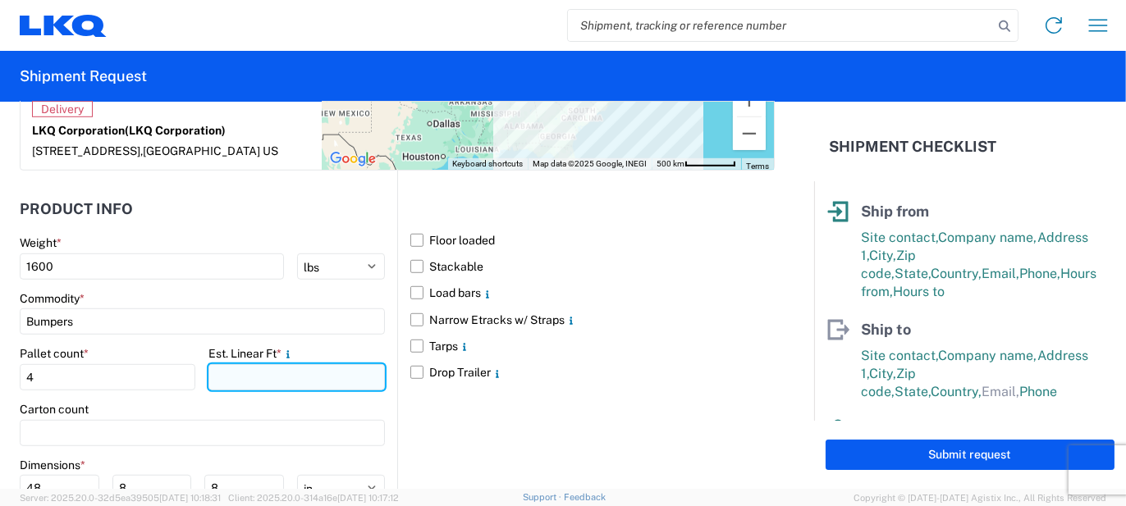
click at [223, 364] on input "number" at bounding box center [296, 377] width 176 height 26
type input "13"
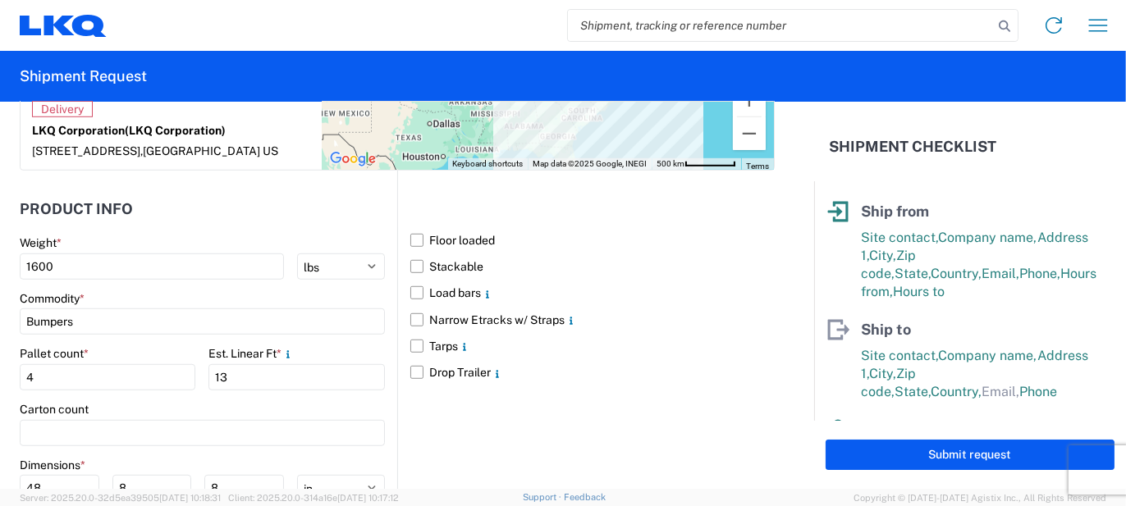
click at [168, 432] on main "Weight * 1600 kgs lbs Commodity * Bumpers Pallet count * 4 Est. Linear Ft * 13 …" at bounding box center [209, 417] width 378 height 362
click at [160, 402] on div "Carton count" at bounding box center [202, 424] width 365 height 44
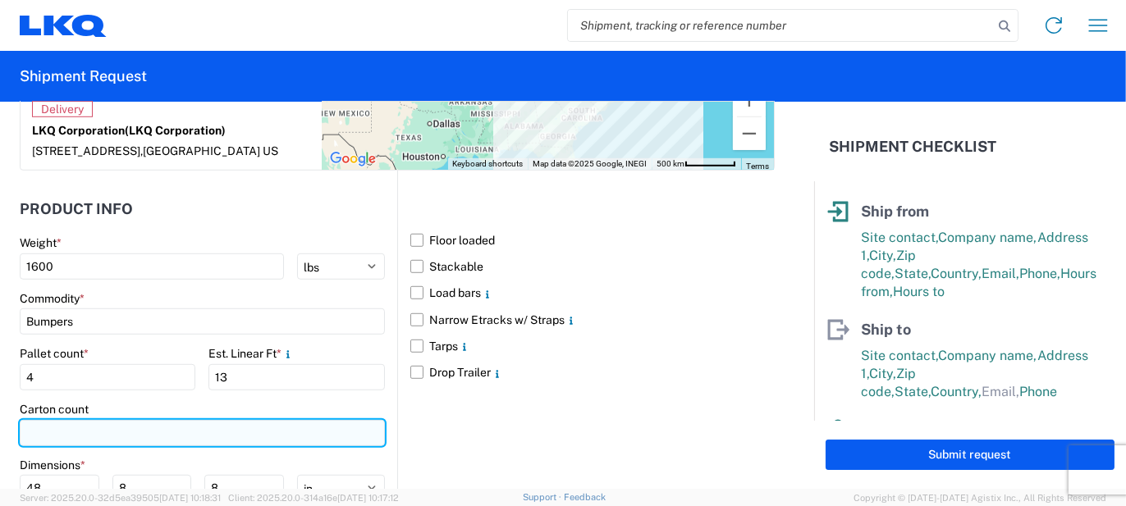
click at [160, 420] on input "number" at bounding box center [202, 433] width 365 height 26
type input "15"
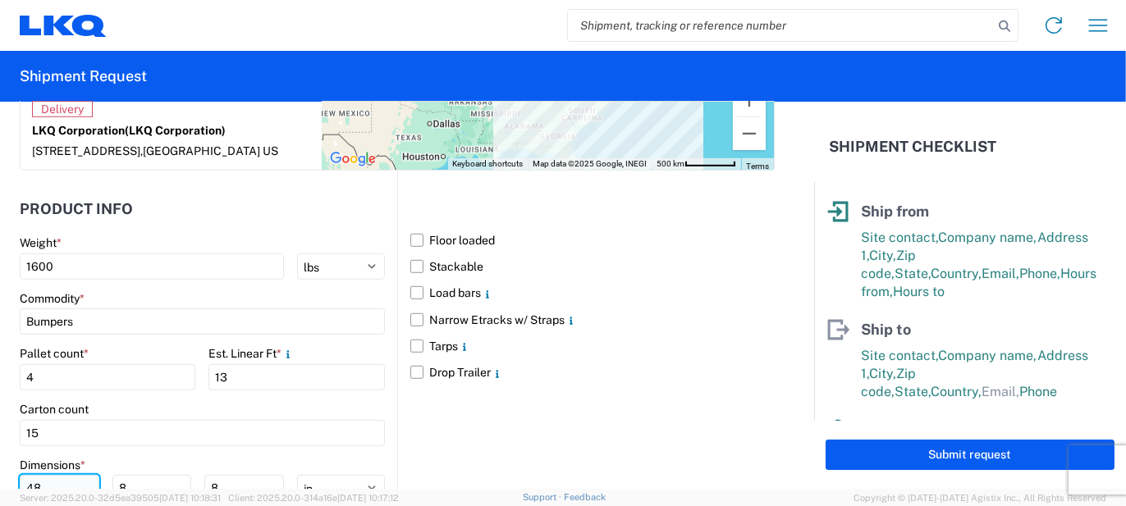
click at [66, 477] on input "48" at bounding box center [60, 488] width 80 height 26
click at [66, 475] on input "48" at bounding box center [60, 488] width 80 height 26
type input "77"
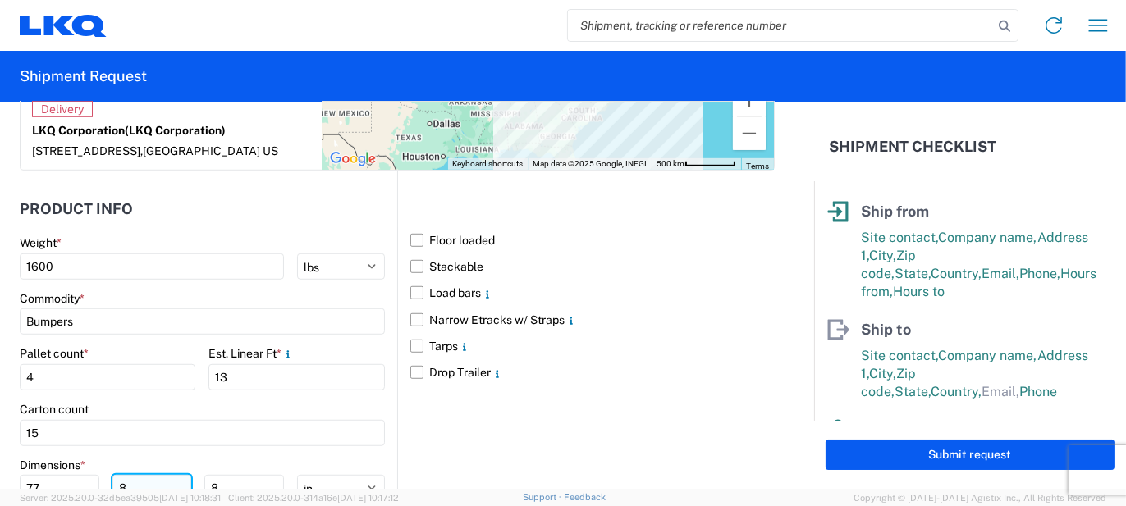
click at [134, 475] on input "8" at bounding box center [152, 488] width 80 height 26
click at [133, 475] on input "8" at bounding box center [152, 488] width 80 height 26
type input "48"
click at [211, 478] on input "8" at bounding box center [244, 488] width 80 height 26
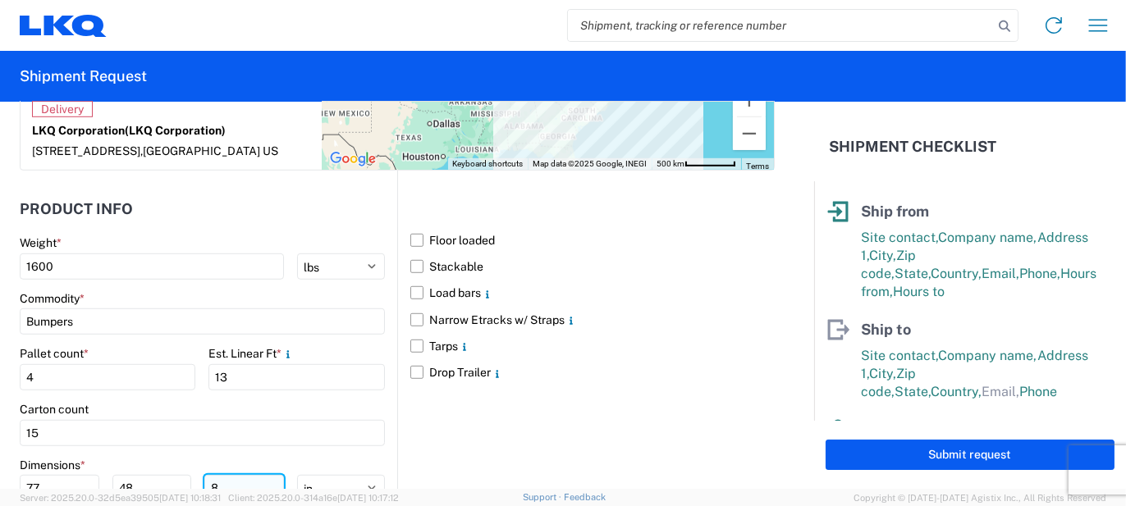
click at [211, 478] on input "8" at bounding box center [244, 488] width 80 height 26
type input "103"
click at [455, 431] on div "Floor loaded Stackable Load bars Narrow Etracks w/ Straps Tarps Drop Trailer" at bounding box center [586, 384] width 378 height 427
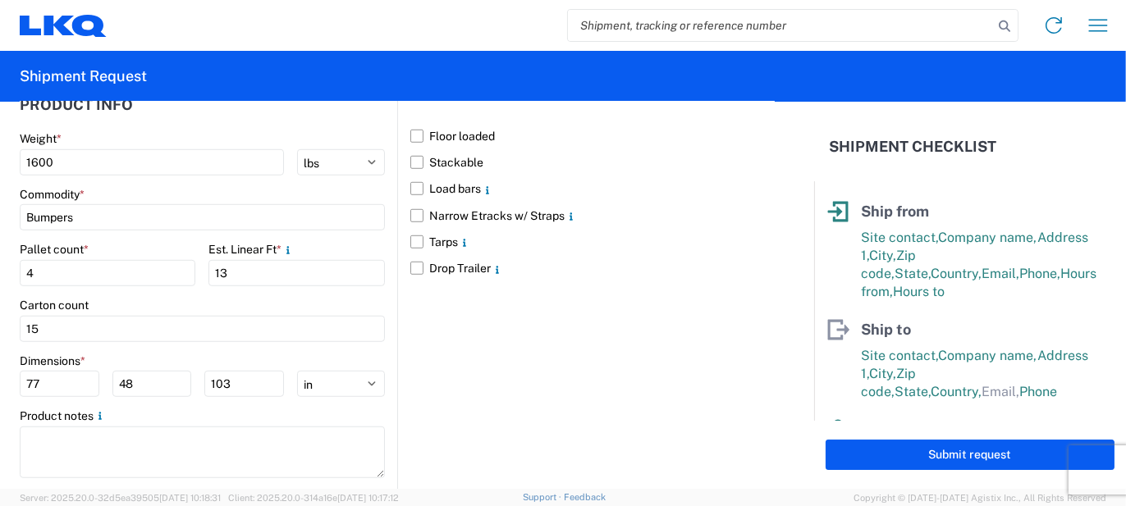
scroll to position [1675, 0]
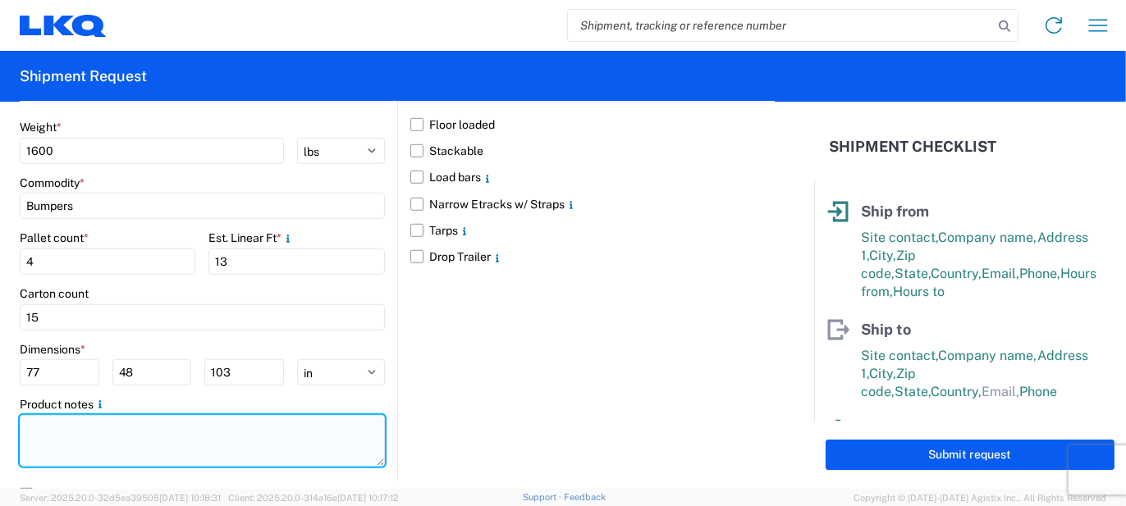
click at [263, 415] on textarea at bounding box center [202, 441] width 365 height 52
paste textarea "69pcs, 15 boxes, 4 skids, 77x48x103 NEED SWING DOORS"
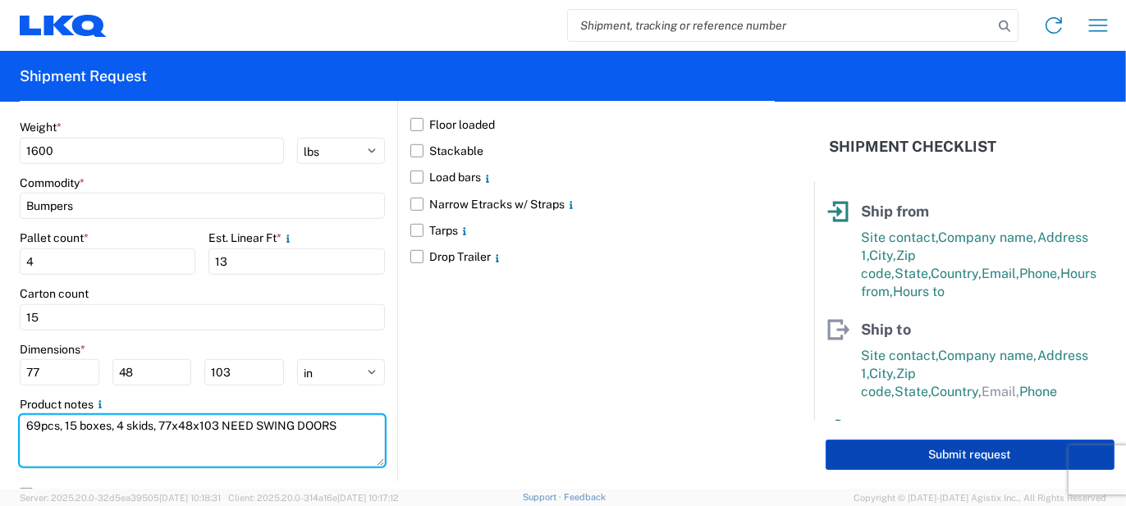
type textarea "69pcs, 15 boxes, 4 skids, 77x48x103 NEED SWING DOORS"
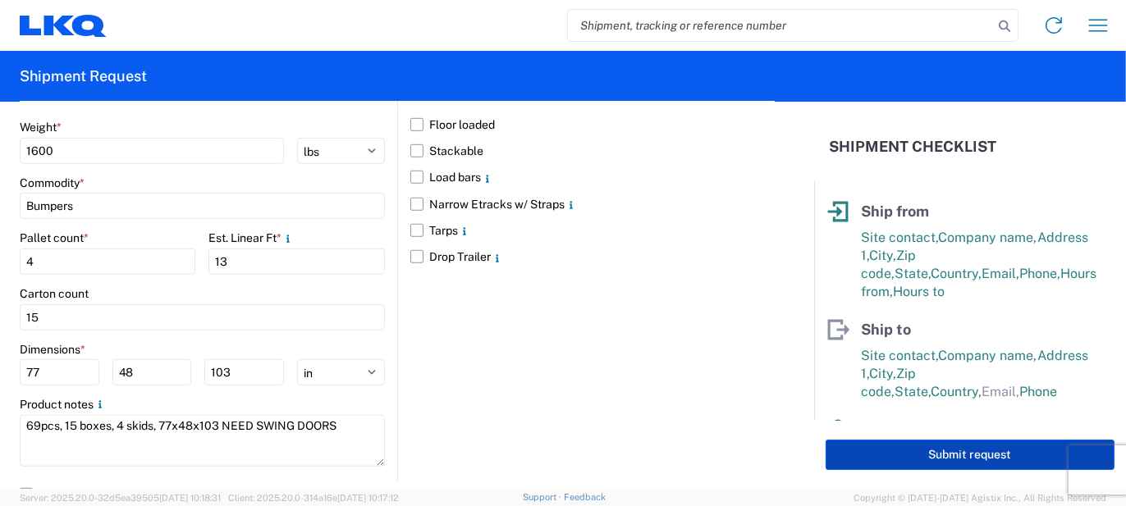
click at [968, 451] on button "Submit request" at bounding box center [970, 455] width 289 height 30
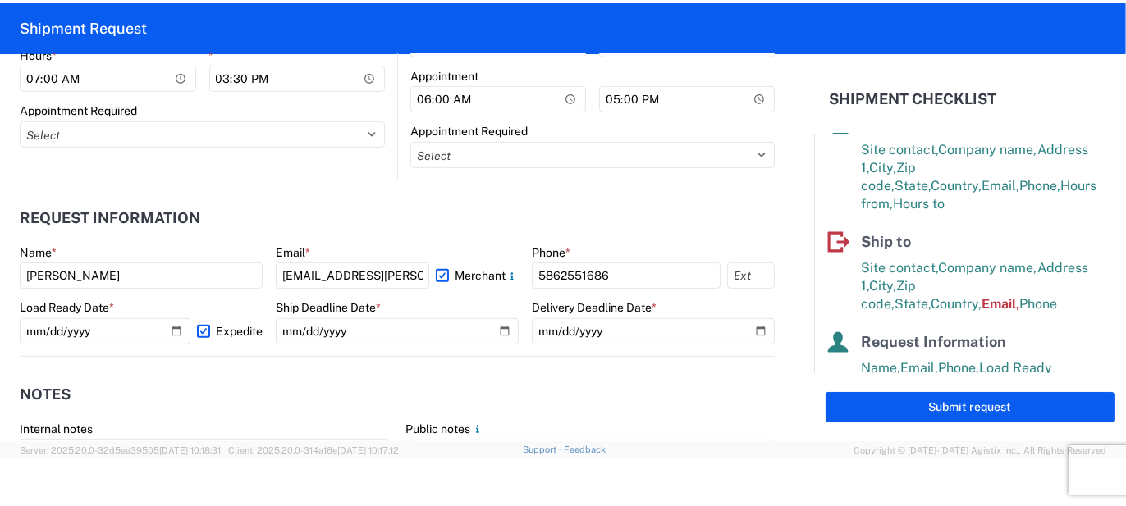
scroll to position [546, 0]
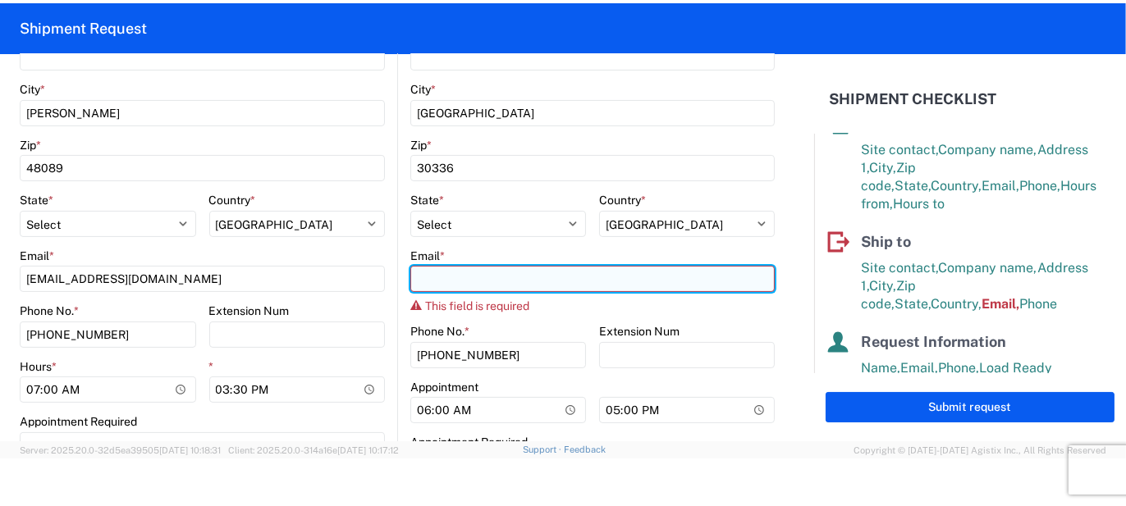
click at [673, 277] on input "Email *" at bounding box center [592, 279] width 364 height 26
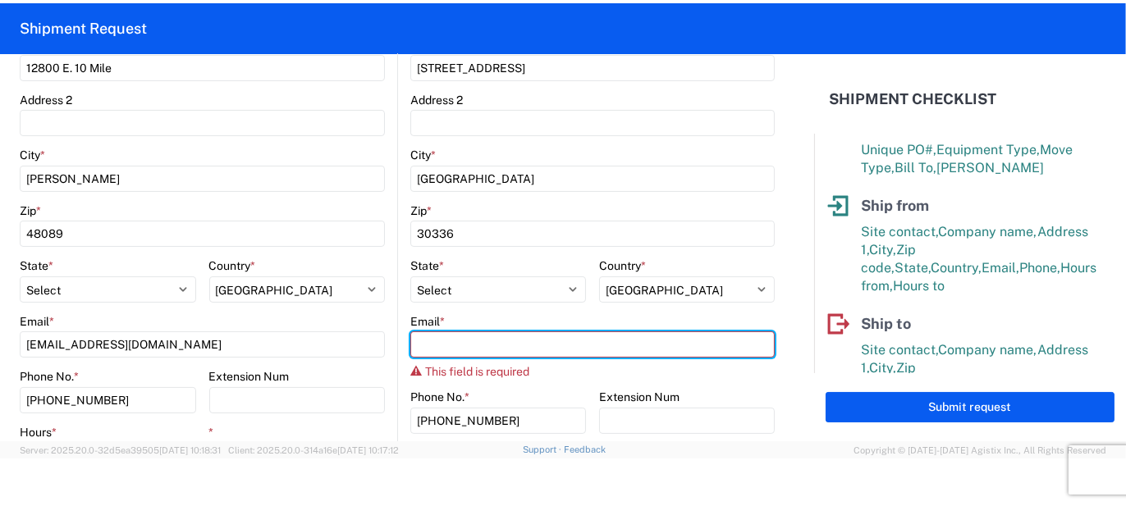
scroll to position [628, 0]
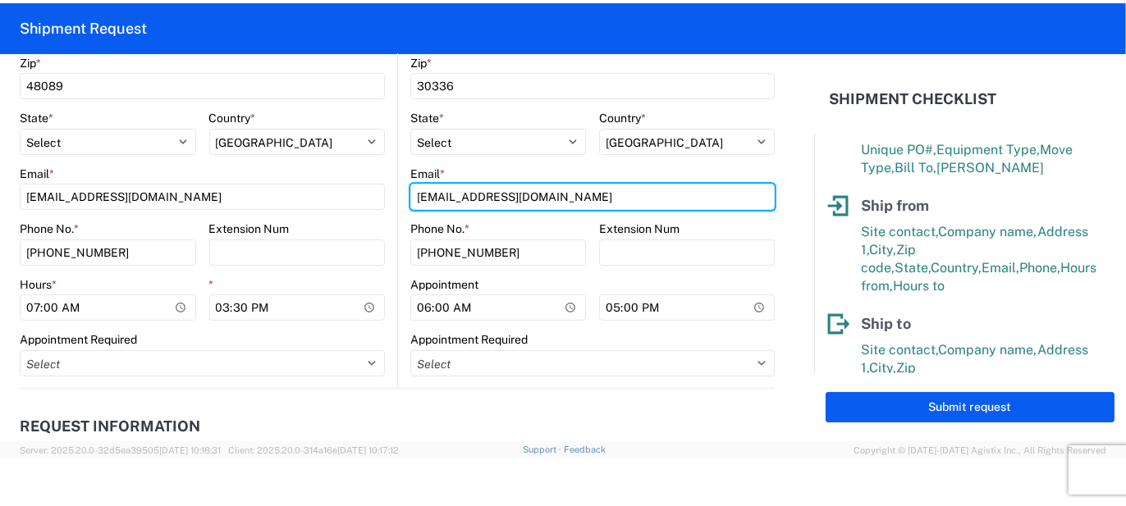
type input "[EMAIL_ADDRESS][DOMAIN_NAME]"
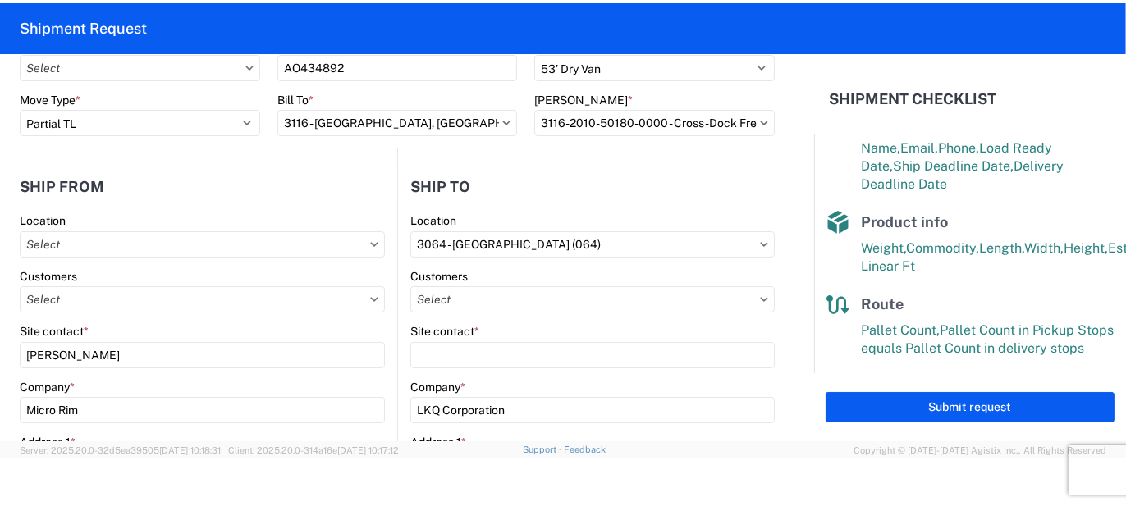
scroll to position [0, 0]
